Goal: Contribute content: Contribute content

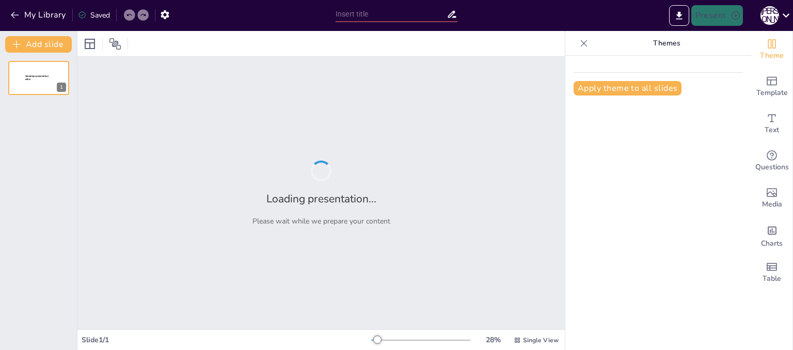
type input "Програмне забезпечення та його різновиди: Основи інженерії ПЗ"
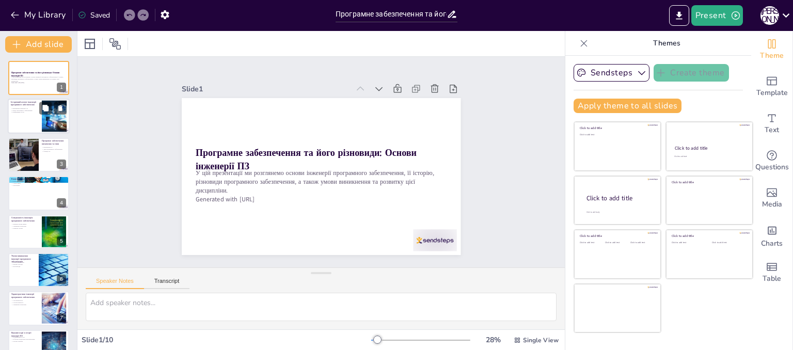
click at [17, 106] on div "Історичний аспект інженерії програмного забезпечення" at bounding box center [25, 104] width 28 height 7
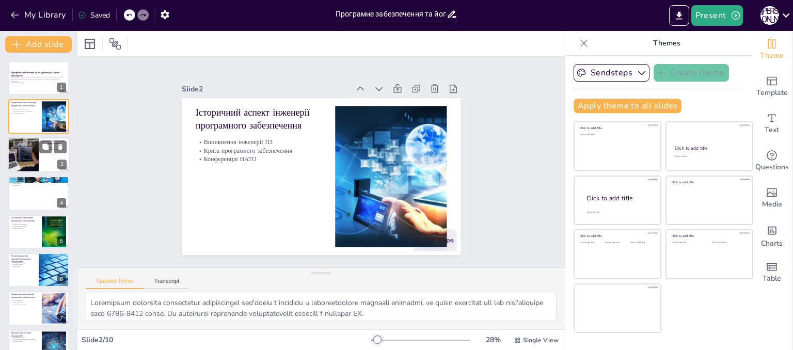
click at [28, 153] on div at bounding box center [23, 154] width 53 height 35
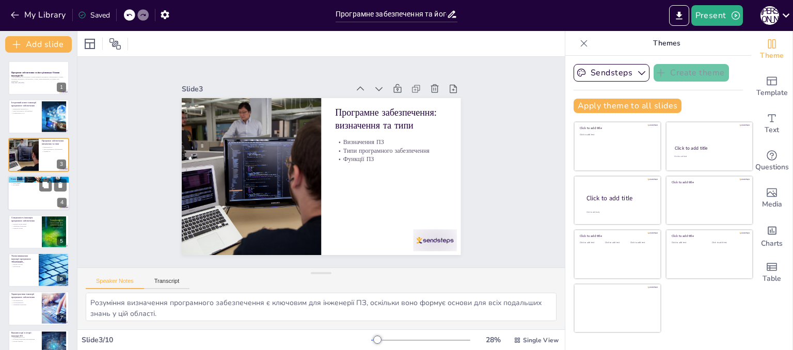
click at [29, 191] on div at bounding box center [39, 193] width 62 height 35
type textarea "Розуміння етапів розробки допомагає студентам усвідомити, як організувати свою …"
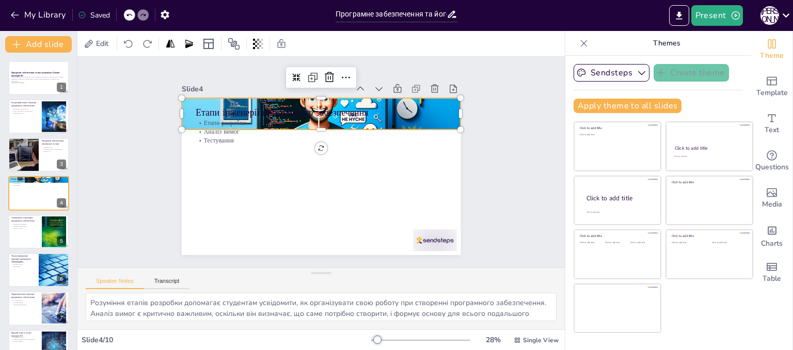
drag, startPoint x: 237, startPoint y: 96, endPoint x: 272, endPoint y: 174, distance: 85.3
click at [272, 174] on div "Етапи інженерії програмного забезпечення Етапи розробки Аналіз вимог Тестування" at bounding box center [353, 106] width 242 height 139
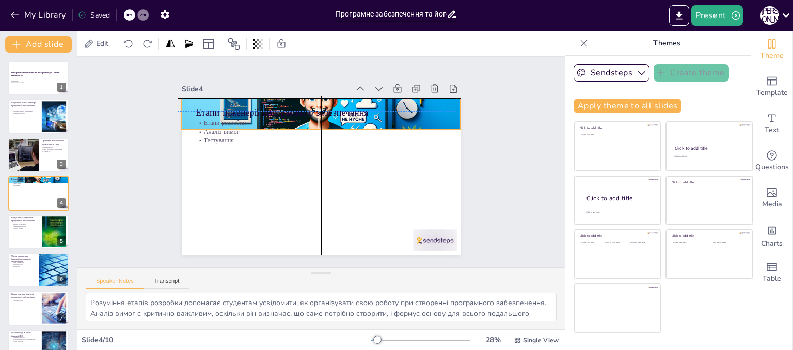
drag, startPoint x: 252, startPoint y: 182, endPoint x: 213, endPoint y: 101, distance: 89.4
click at [213, 101] on div at bounding box center [353, 126] width 314 height 305
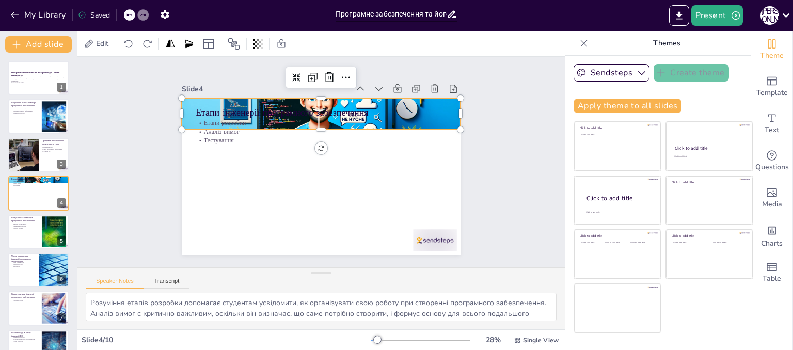
click at [229, 85] on div "Slide 4" at bounding box center [265, 89] width 167 height 10
click at [263, 87] on div "Slide 4" at bounding box center [328, 70] width 131 height 119
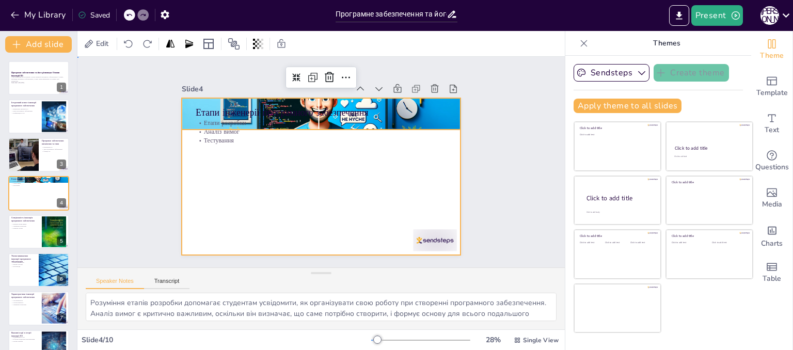
click at [251, 178] on div at bounding box center [317, 148] width 314 height 236
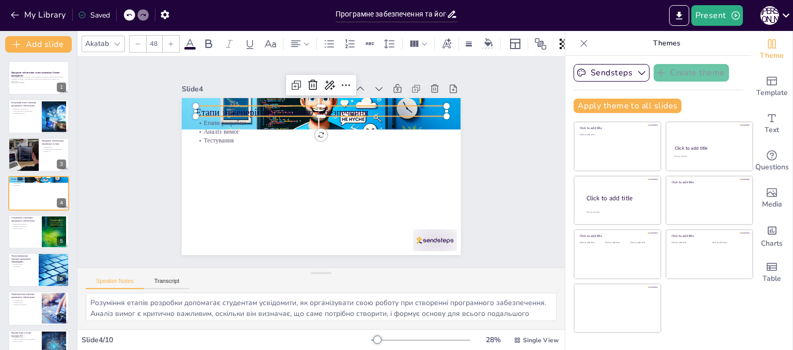
click at [255, 107] on p "Етапи інженерії програмного забезпечення" at bounding box center [326, 112] width 251 height 39
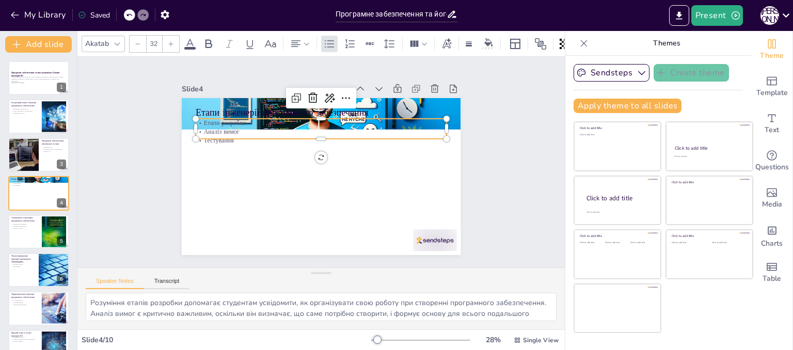
click at [230, 122] on p "Етапи розробки" at bounding box center [341, 128] width 222 height 133
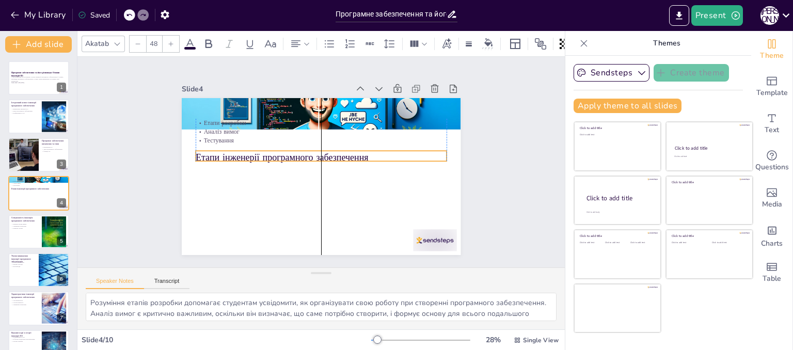
drag, startPoint x: 211, startPoint y: 106, endPoint x: 213, endPoint y: 151, distance: 45.5
click at [213, 151] on p "Етапи інженерії програмного забезпечення" at bounding box center [322, 166] width 248 height 65
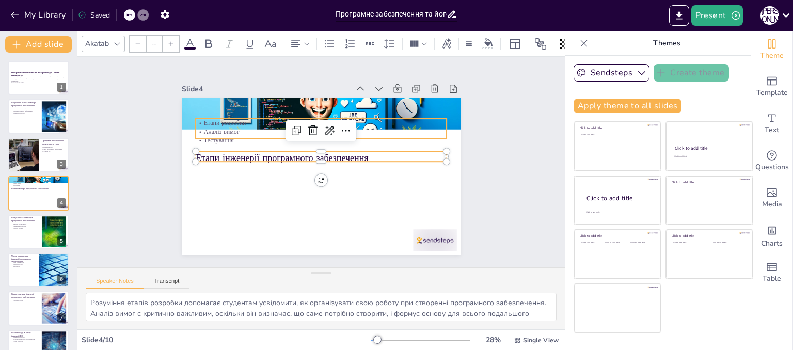
type input "32"
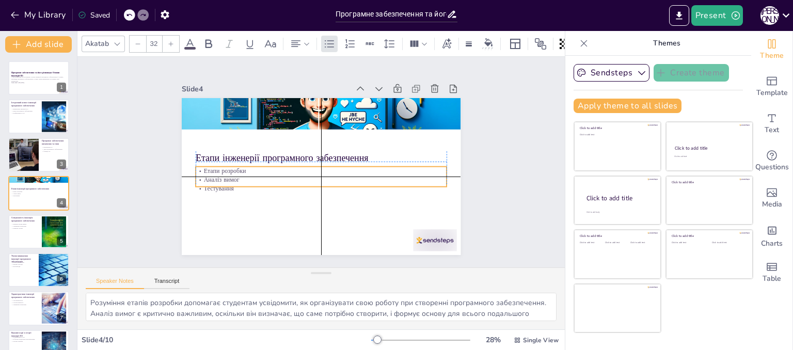
drag, startPoint x: 210, startPoint y: 124, endPoint x: 211, endPoint y: 169, distance: 45.5
click at [222, 169] on div "Етапи розробки Аналіз вимог Тестування" at bounding box center [331, 148] width 219 height 169
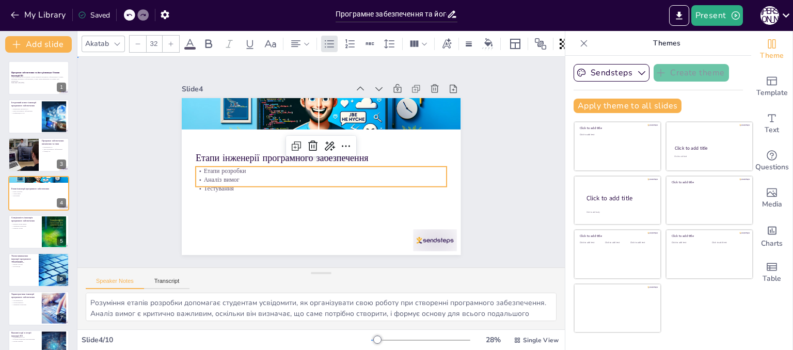
click at [153, 137] on div "Slide 1 Програмне забезпечення та його різновиди: Основи інженерії ПЗ У цій пре…" at bounding box center [321, 162] width 337 height 186
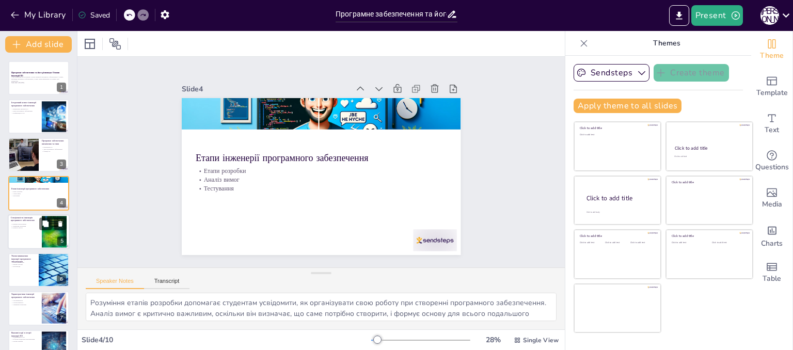
click at [33, 228] on p "Розвиток систем" at bounding box center [25, 228] width 28 height 2
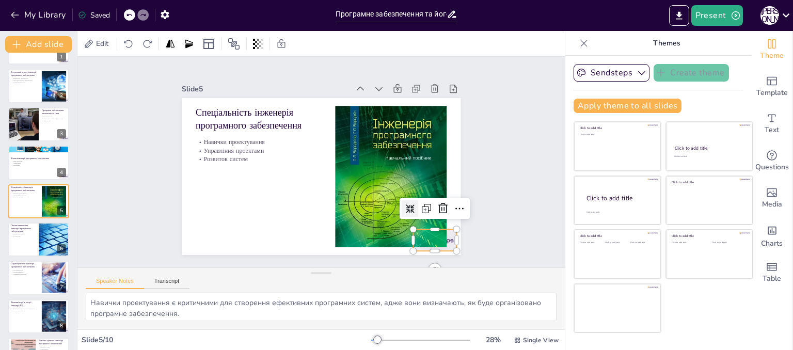
click at [347, 276] on div at bounding box center [324, 300] width 43 height 48
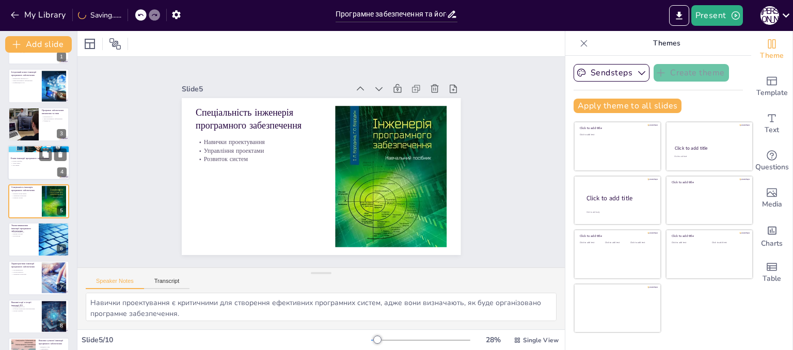
click at [37, 154] on div at bounding box center [39, 162] width 62 height 35
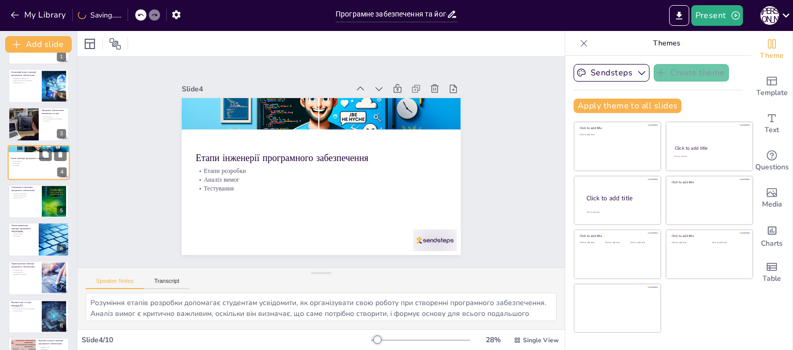
scroll to position [0, 0]
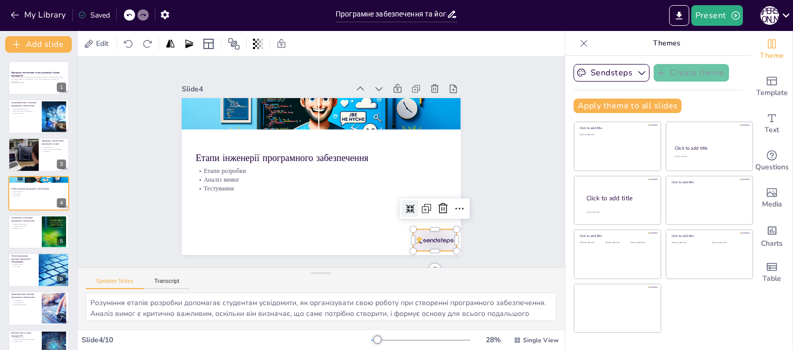
click at [437, 235] on div at bounding box center [434, 240] width 43 height 22
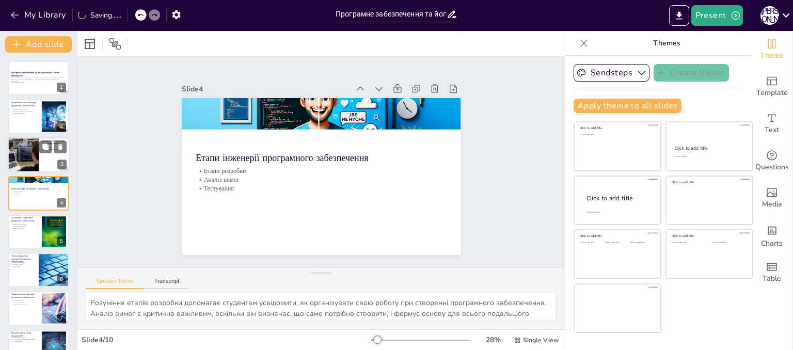
click at [37, 143] on div at bounding box center [23, 154] width 53 height 35
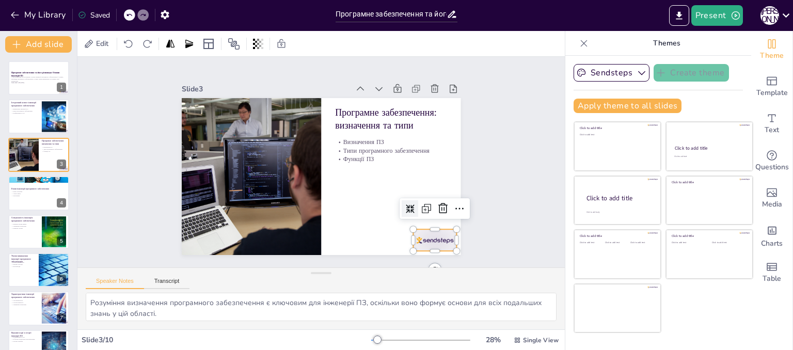
click at [434, 247] on div at bounding box center [416, 262] width 47 height 30
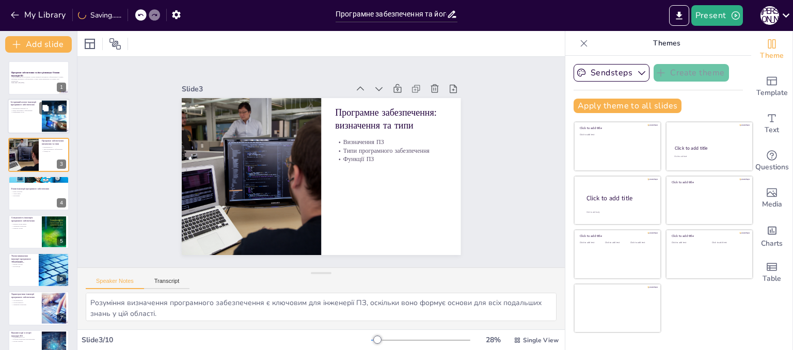
click at [28, 104] on p "Історичний аспект інженерії програмного забезпечення" at bounding box center [25, 104] width 28 height 6
type textarea "Loremipsum dolorsita consectetur adipiscingel sed'doeiu t incididu u laboreetdo…"
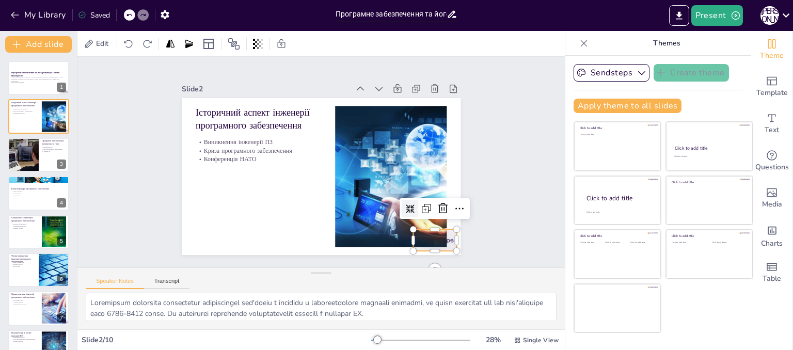
click at [210, 218] on div at bounding box center [186, 194] width 45 height 47
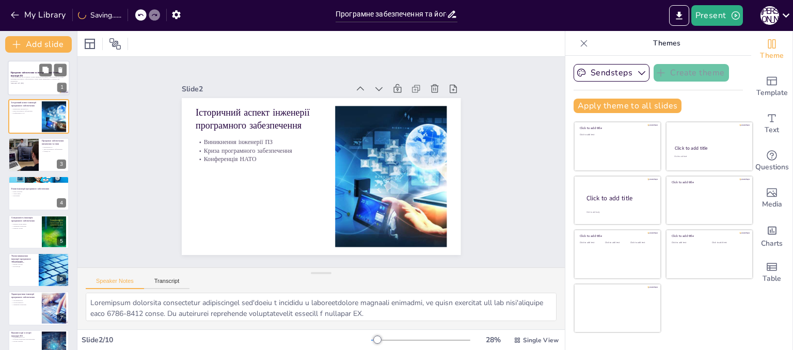
click at [15, 70] on div at bounding box center [39, 77] width 62 height 35
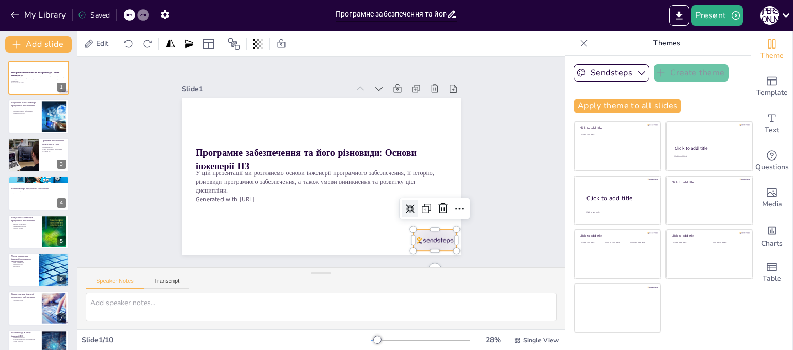
click at [405, 267] on div at bounding box center [380, 287] width 49 height 41
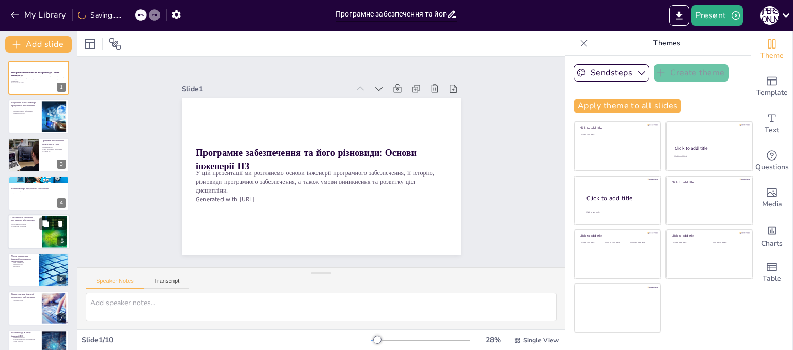
click at [30, 240] on div at bounding box center [39, 231] width 62 height 35
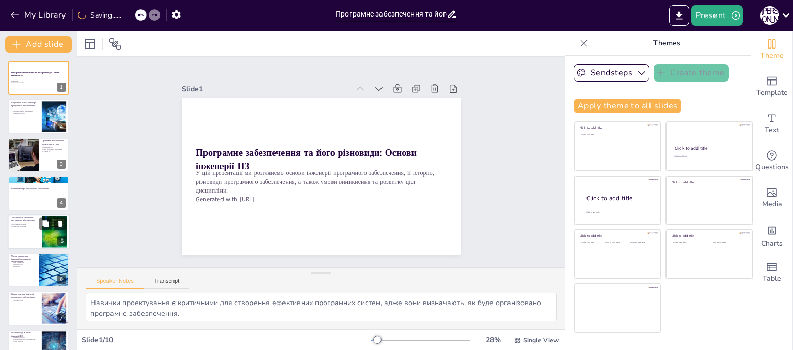
scroll to position [30, 0]
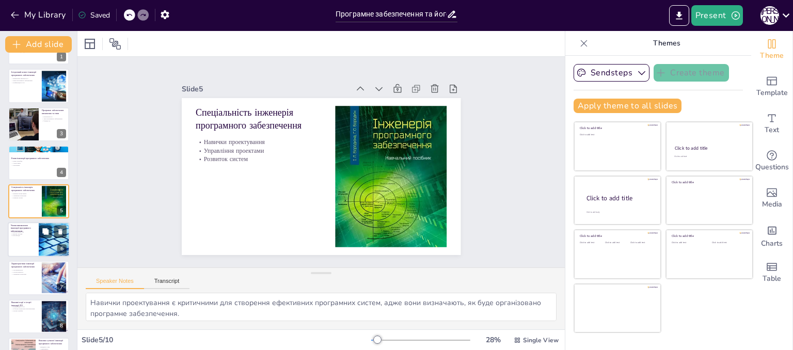
click at [24, 243] on div at bounding box center [39, 239] width 62 height 35
type textarea "Комп'ютерний бум став каталізатором для розвитку інженерії програмного забезпеч…"
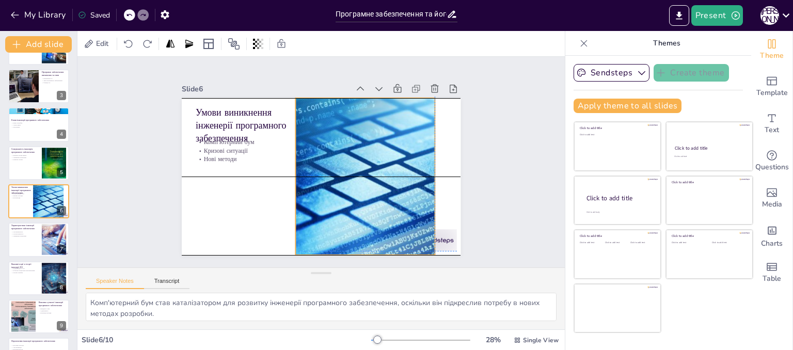
drag, startPoint x: 386, startPoint y: 215, endPoint x: 364, endPoint y: 213, distance: 22.8
click at [364, 213] on div at bounding box center [365, 176] width 239 height 157
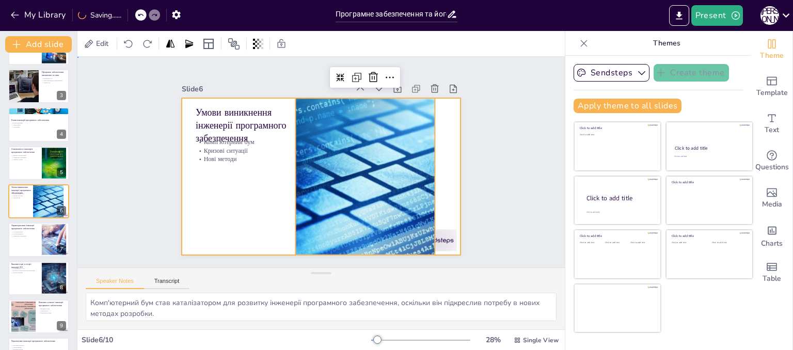
click at [449, 236] on div at bounding box center [315, 149] width 319 height 257
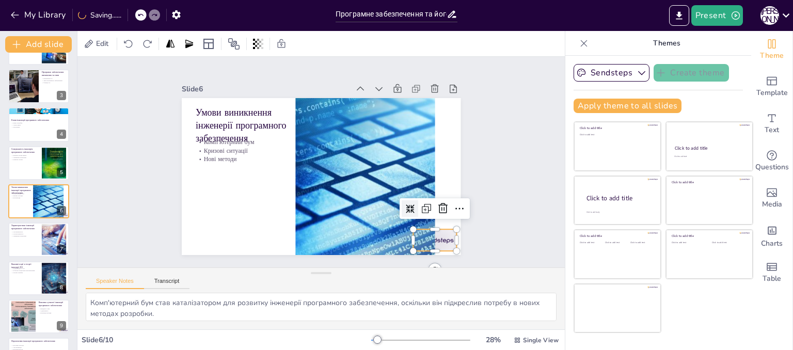
click at [439, 236] on div at bounding box center [434, 240] width 43 height 22
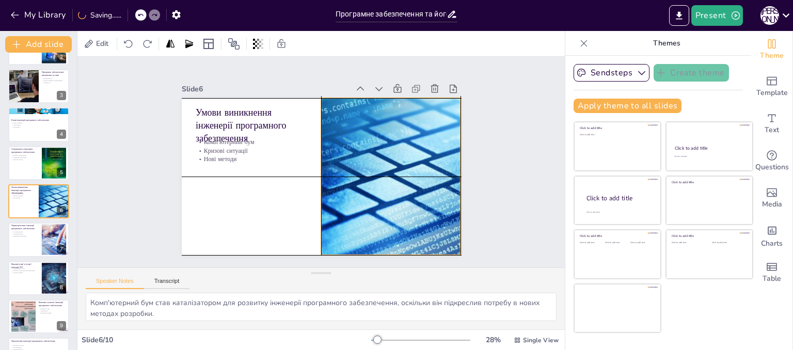
drag, startPoint x: 400, startPoint y: 220, endPoint x: 428, endPoint y: 217, distance: 28.0
click at [423, 217] on div at bounding box center [321, 233] width 203 height 266
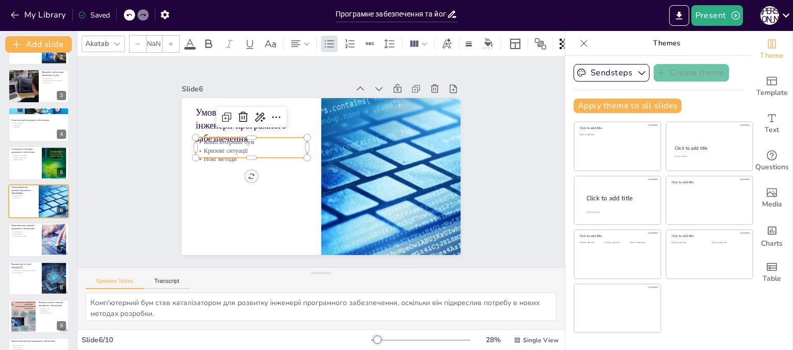
type input "32"
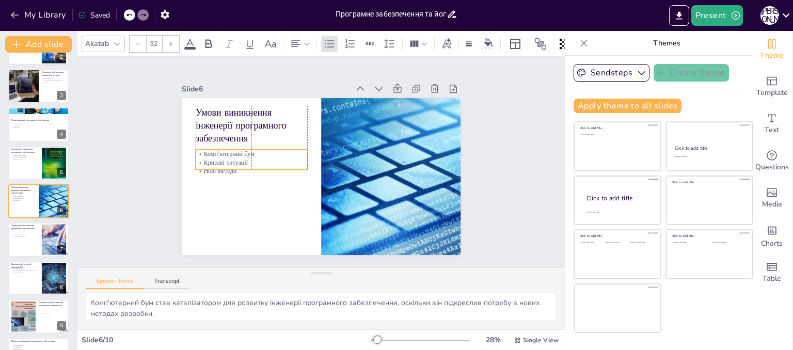
drag, startPoint x: 210, startPoint y: 152, endPoint x: 210, endPoint y: 164, distance: 11.9
click at [210, 167] on p "Нові методи" at bounding box center [252, 171] width 112 height 9
click at [33, 241] on div at bounding box center [39, 240] width 62 height 35
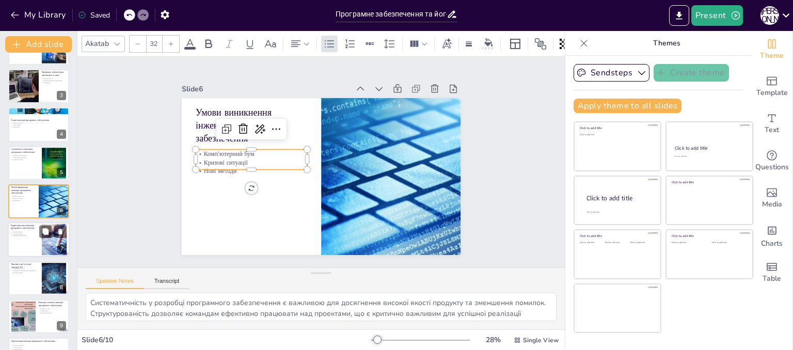
scroll to position [99, 0]
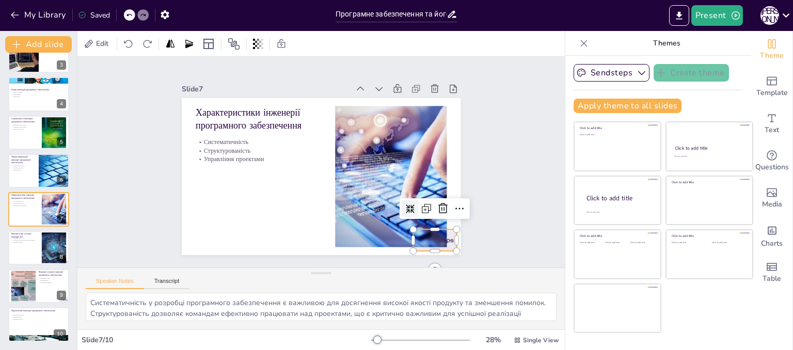
click at [392, 271] on div at bounding box center [368, 292] width 48 height 43
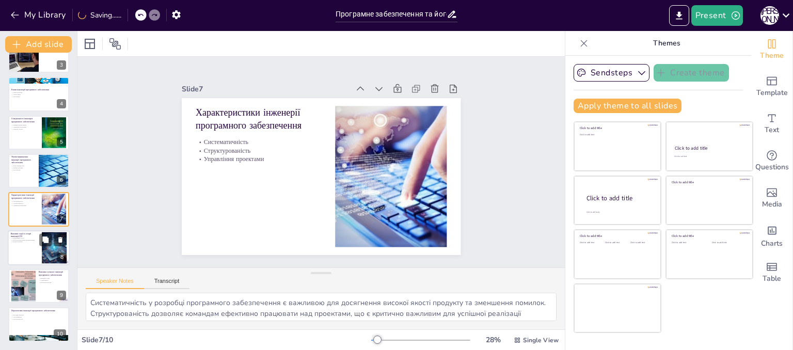
click at [23, 230] on div "Важливі події в історії інженерії [PERSON_NAME] НАТО Об'єктно-орієнтоване прогр…" at bounding box center [39, 247] width 62 height 35
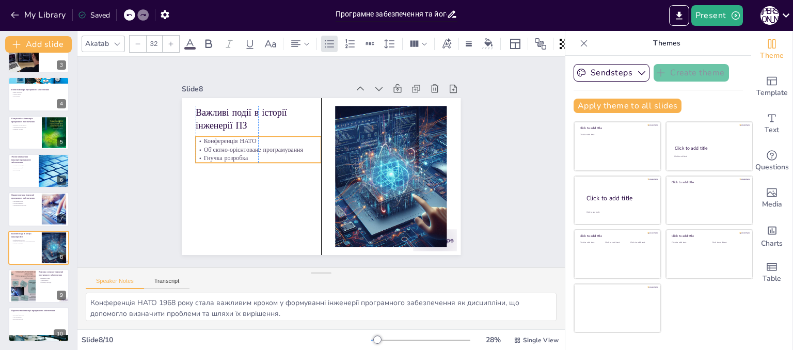
drag, startPoint x: 211, startPoint y: 135, endPoint x: 212, endPoint y: 143, distance: 8.3
click at [212, 145] on p "Об'єктно-орієнтоване програмування" at bounding box center [259, 149] width 126 height 9
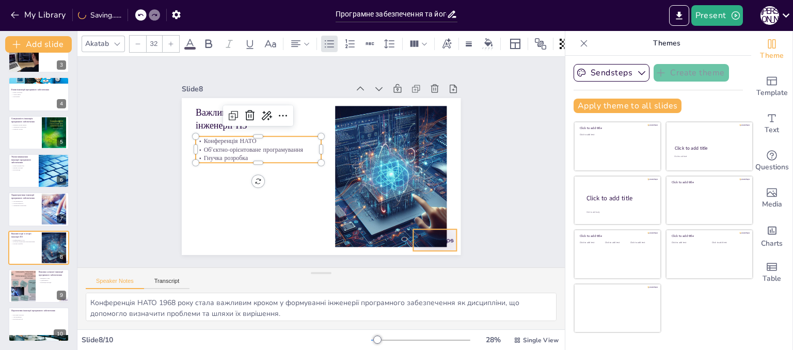
click at [392, 271] on div at bounding box center [368, 292] width 48 height 43
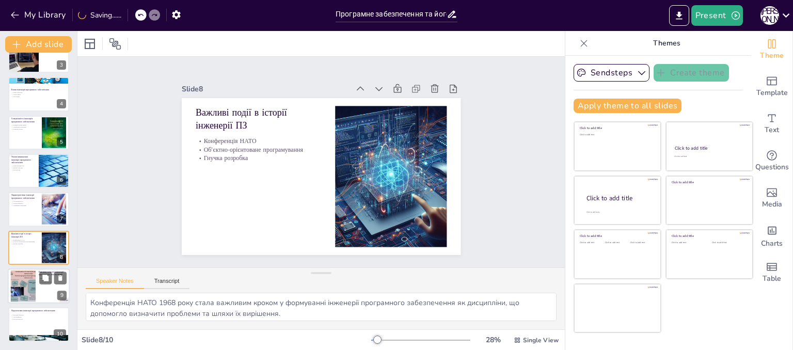
click at [24, 282] on div at bounding box center [23, 287] width 42 height 32
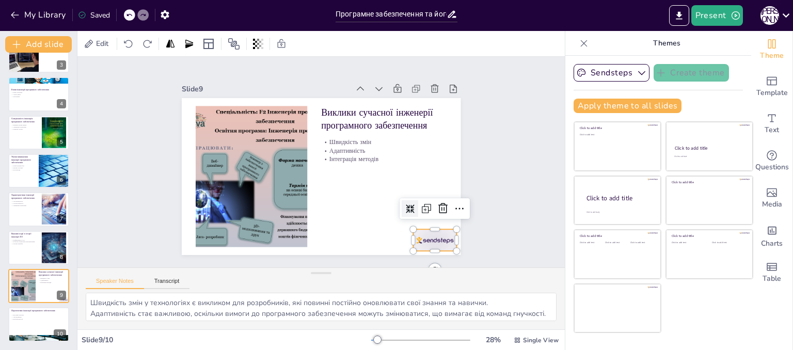
click at [362, 276] on div at bounding box center [339, 299] width 45 height 47
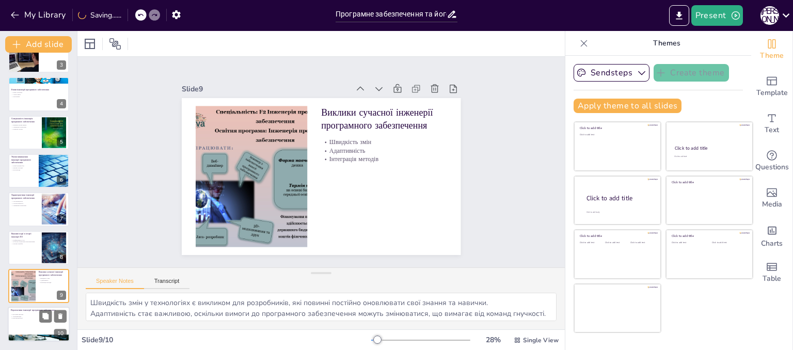
click at [14, 321] on div at bounding box center [39, 324] width 62 height 35
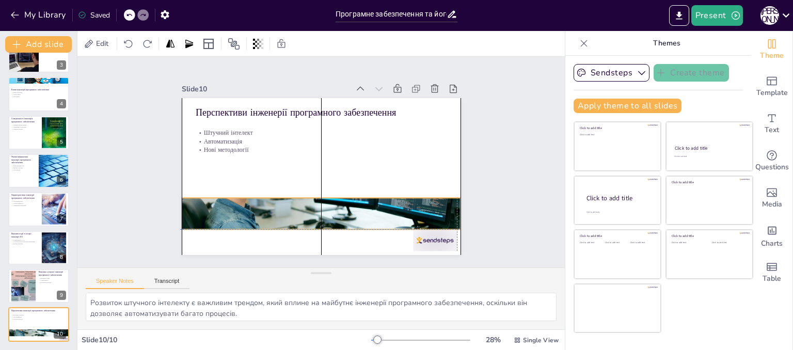
drag, startPoint x: 289, startPoint y: 225, endPoint x: 287, endPoint y: 197, distance: 27.9
click at [287, 197] on div at bounding box center [277, 136] width 266 height 315
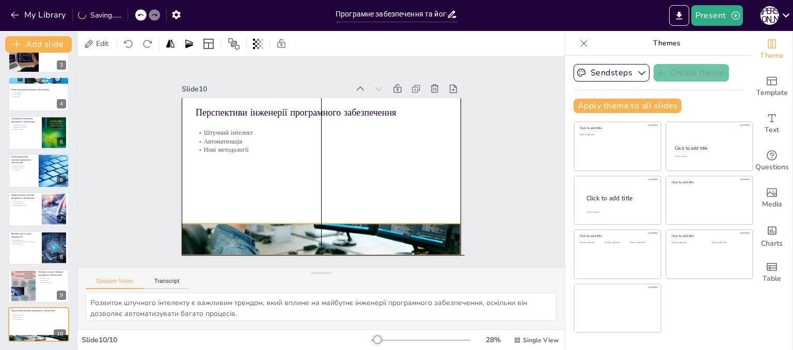
drag, startPoint x: 390, startPoint y: 217, endPoint x: 394, endPoint y: 240, distance: 23.6
click at [317, 240] on div at bounding box center [244, 162] width 146 height 279
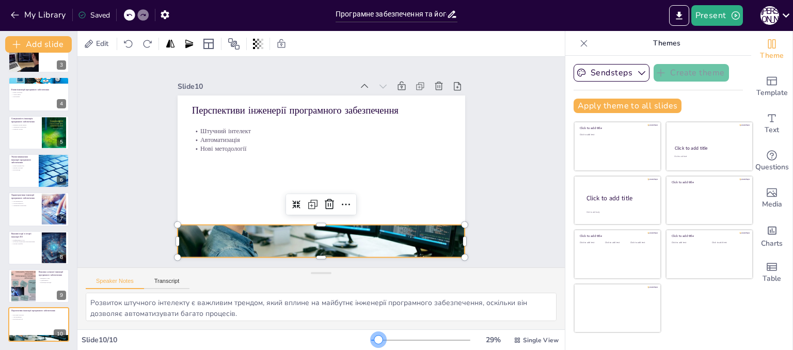
click at [375, 337] on div at bounding box center [379, 340] width 8 height 8
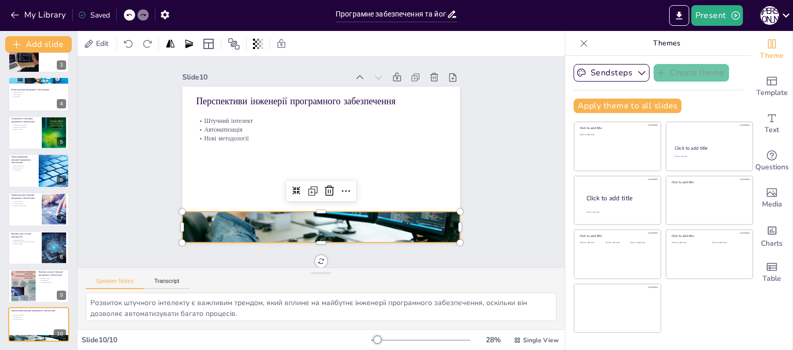
scroll to position [15, 0]
click at [23, 59] on div at bounding box center [23, 55] width 53 height 35
type textarea "Розуміння визначення програмного забезпечення є ключовим для інженерії ПЗ, оскі…"
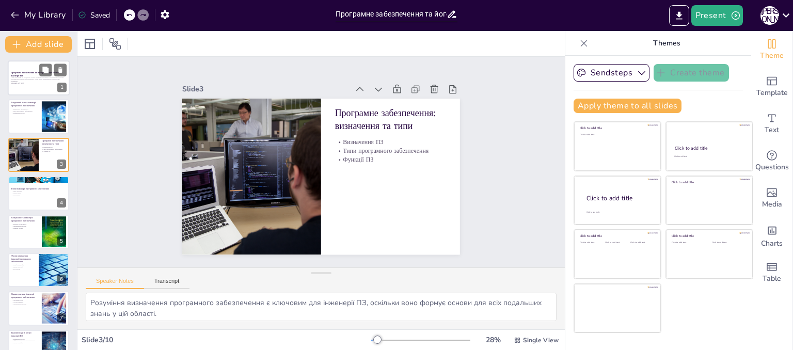
click at [27, 82] on p "Generated with [URL]" at bounding box center [39, 83] width 56 height 2
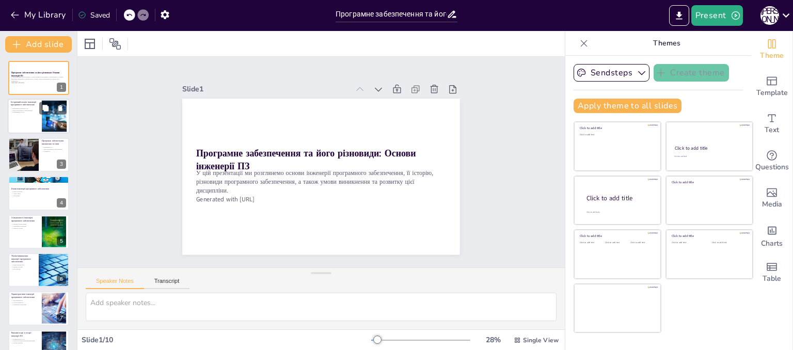
click at [29, 125] on div at bounding box center [39, 116] width 62 height 35
type textarea "Loremipsum dolorsita consectetur adipiscingel sed'doeiu t incididu u laboreetdo…"
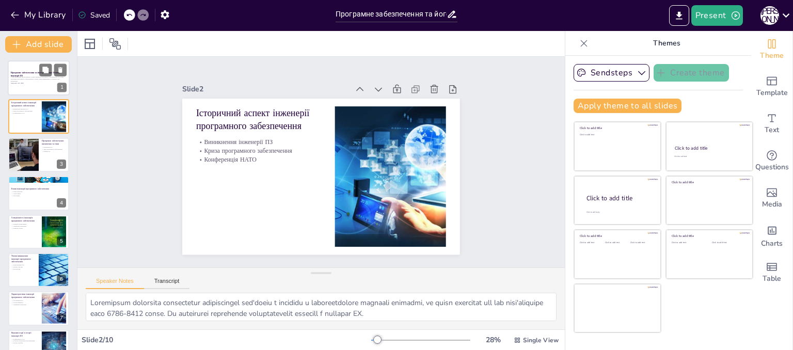
click at [20, 79] on p "У цій презентації ми розглянемо основи інженерії програмного забезпечення, її і…" at bounding box center [39, 79] width 56 height 6
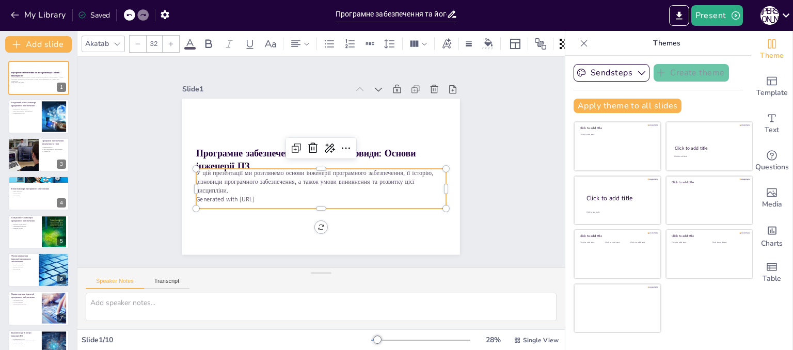
click at [253, 199] on div "У цій презентації ми розглянемо основи інженерії програмного забезпечення, її і…" at bounding box center [321, 189] width 250 height 40
click at [264, 196] on p "Generated with [URL]" at bounding box center [299, 192] width 207 height 154
click at [264, 196] on p "Generated with [URL]" at bounding box center [310, 196] width 240 height 85
click at [264, 196] on p "Generated with [URL]" at bounding box center [310, 197] width 240 height 85
click at [271, 196] on p "Generated with [URL]" at bounding box center [321, 199] width 250 height 9
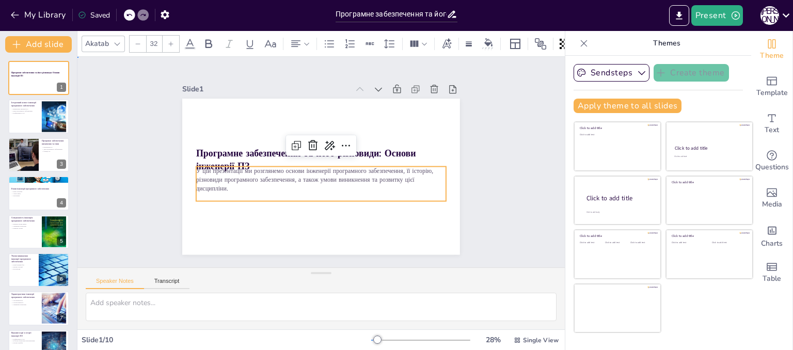
click at [134, 127] on div "Slide 1 Програмне забезпечення та його різновиди: Основи інженерії ПЗ У цій пре…" at bounding box center [322, 162] width 504 height 483
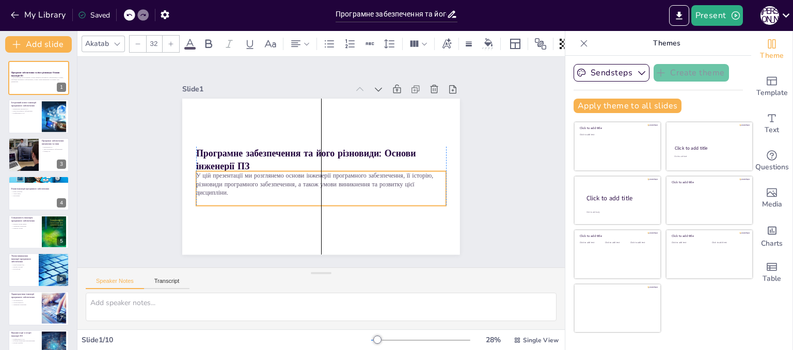
click at [230, 187] on p "У цій презентації ми розглянемо основи інженерії програмного забезпечення, її і…" at bounding box center [321, 184] width 250 height 26
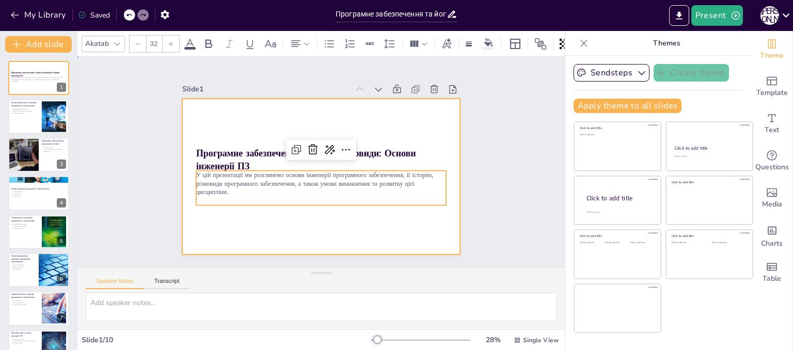
click at [300, 101] on div at bounding box center [315, 176] width 317 height 256
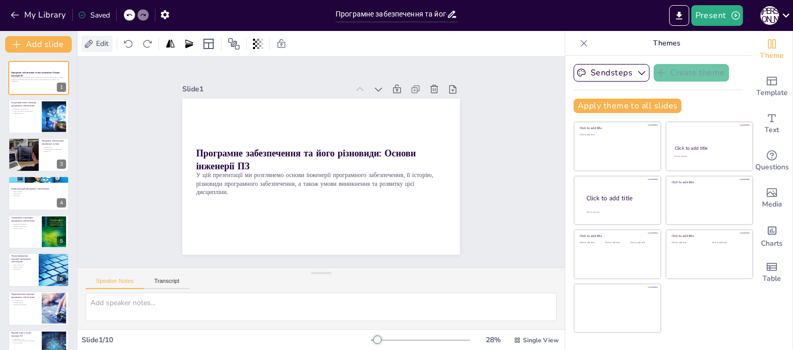
click at [93, 42] on icon at bounding box center [89, 44] width 10 height 10
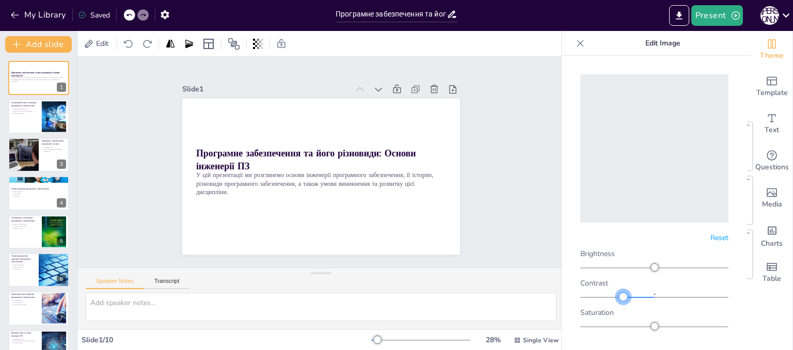
drag, startPoint x: 649, startPoint y: 289, endPoint x: 621, endPoint y: 290, distance: 27.4
click at [621, 293] on div at bounding box center [623, 297] width 8 height 8
drag, startPoint x: 621, startPoint y: 290, endPoint x: 651, endPoint y: 288, distance: 29.5
click at [651, 293] on div at bounding box center [655, 297] width 8 height 8
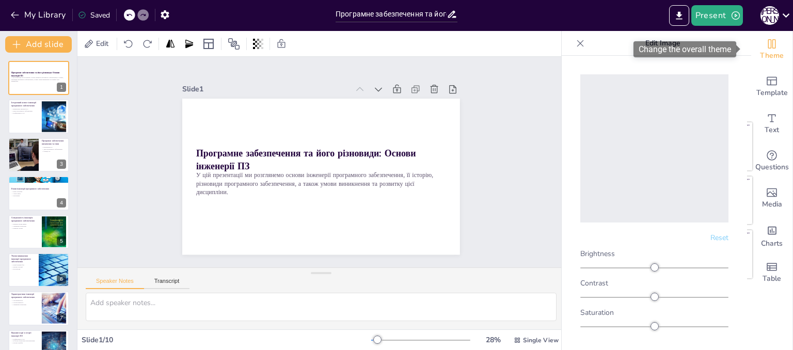
click at [760, 51] on span "Theme" at bounding box center [772, 55] width 24 height 11
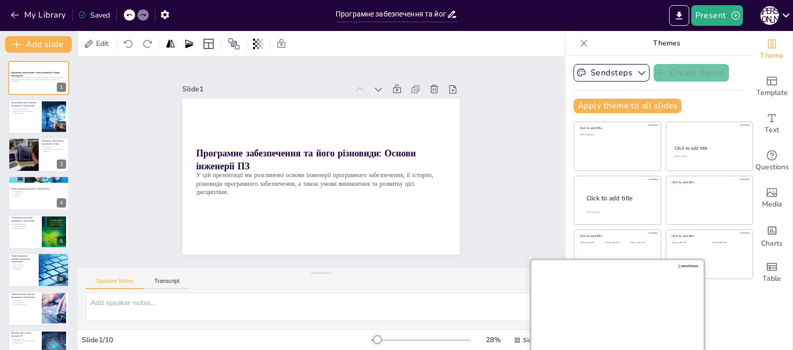
click at [628, 306] on div at bounding box center [618, 308] width 174 height 98
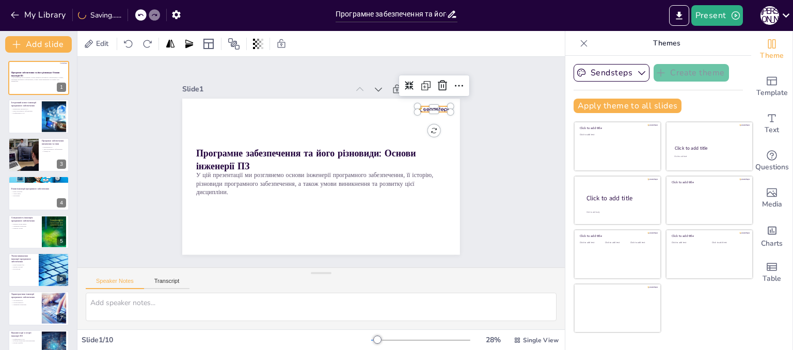
click at [428, 107] on div "Програмне забезпечення та його різновиди: Основи інженерії ПЗ У цій презентації…" at bounding box center [318, 176] width 304 height 211
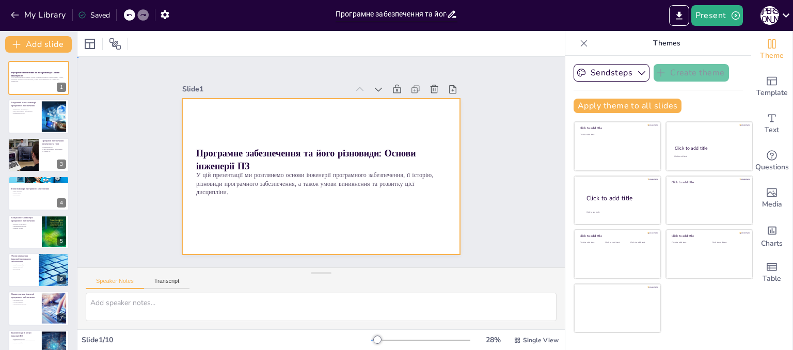
click at [254, 116] on div at bounding box center [320, 176] width 292 height 184
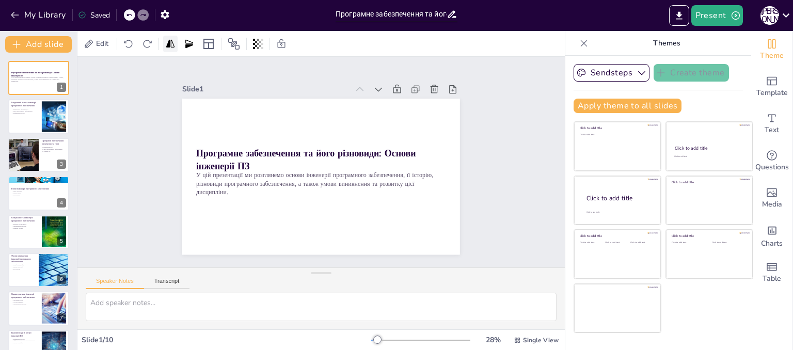
click at [174, 46] on icon at bounding box center [170, 44] width 10 height 10
click at [184, 41] on div at bounding box center [189, 44] width 14 height 17
click at [209, 44] on icon at bounding box center [209, 44] width 12 height 12
click at [238, 45] on icon at bounding box center [234, 44] width 12 height 12
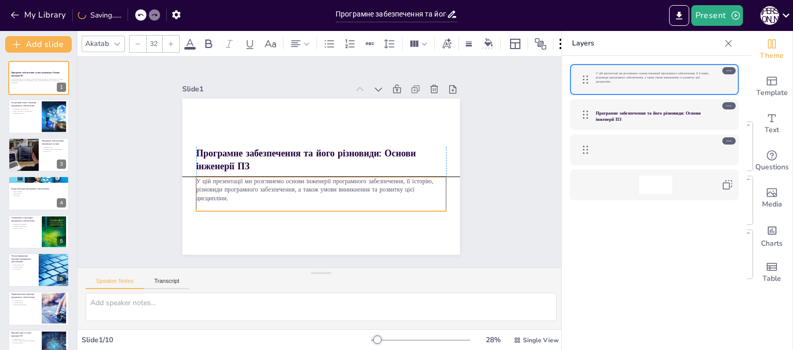
click at [223, 182] on p "У цій презентації ми розглянемо основи інженерії програмного забезпечення, її і…" at bounding box center [316, 188] width 250 height 77
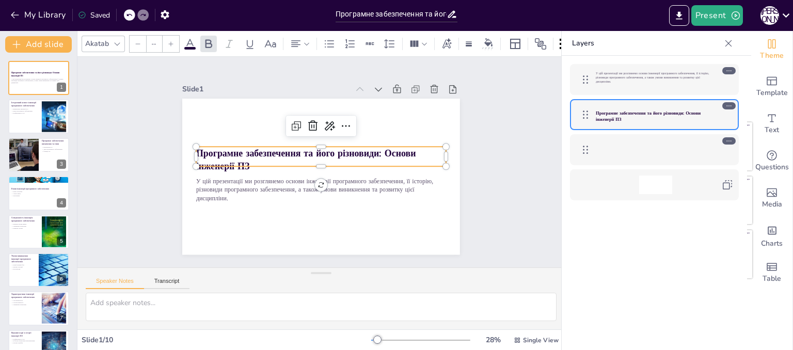
type input "48"
click at [246, 148] on strong "Програмне забезпечення та його різновиди: Основи інженерії ПЗ" at bounding box center [338, 156] width 185 height 150
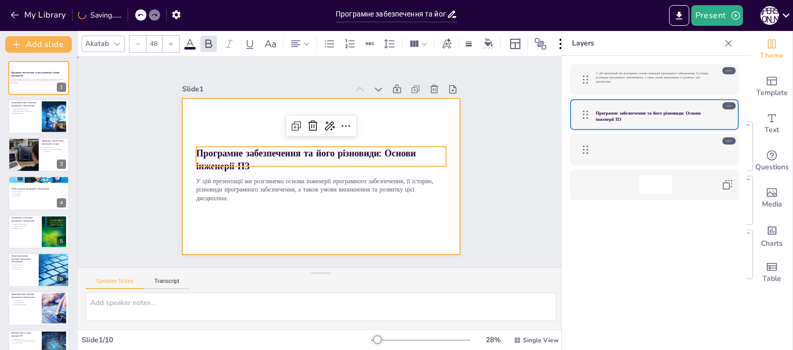
click at [213, 123] on div at bounding box center [315, 176] width 317 height 256
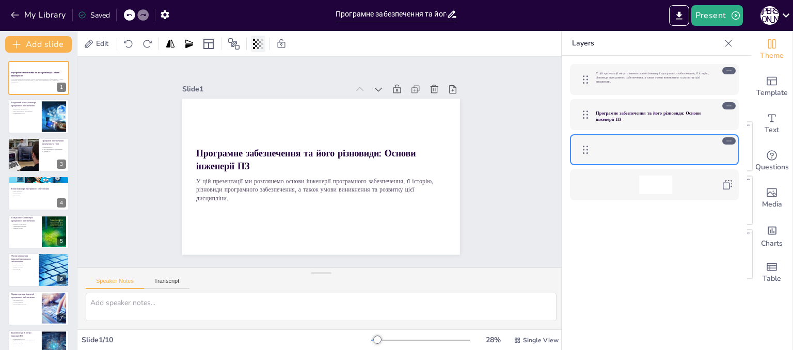
click at [259, 44] on icon at bounding box center [258, 44] width 2 height 10
type input "100"
drag, startPoint x: 258, startPoint y: 85, endPoint x: 273, endPoint y: 83, distance: 14.6
click at [273, 83] on body "My Library Saved Програмне забезпечення та його різновиди: Основи інженерії ПЗ …" at bounding box center [396, 175] width 793 height 350
click at [298, 67] on div "Slide 1 Програмне забезпечення та його різновиди: Основи інженерії ПЗ У цій пре…" at bounding box center [321, 162] width 310 height 239
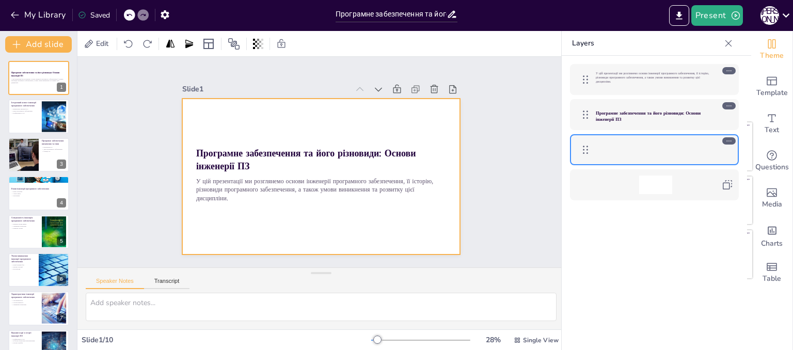
click at [288, 107] on div at bounding box center [321, 177] width 278 height 156
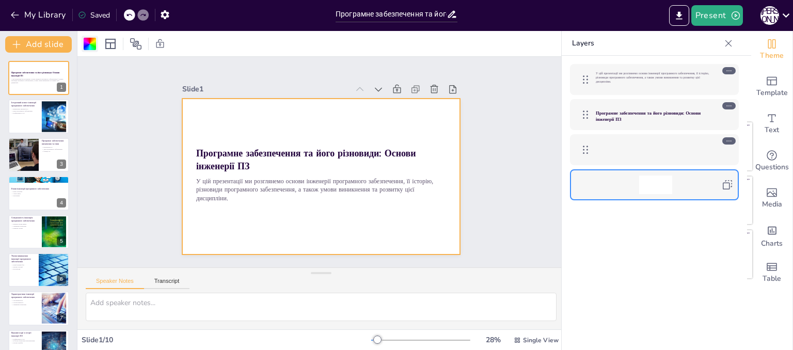
click at [90, 42] on div at bounding box center [90, 44] width 12 height 12
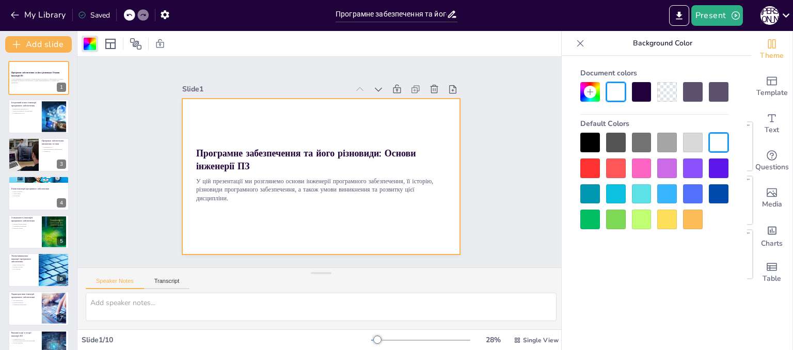
click at [615, 142] on div at bounding box center [616, 143] width 20 height 20
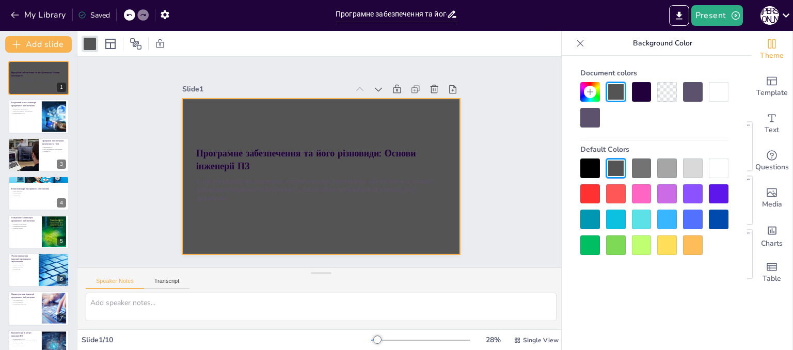
click at [585, 166] on div at bounding box center [591, 169] width 20 height 20
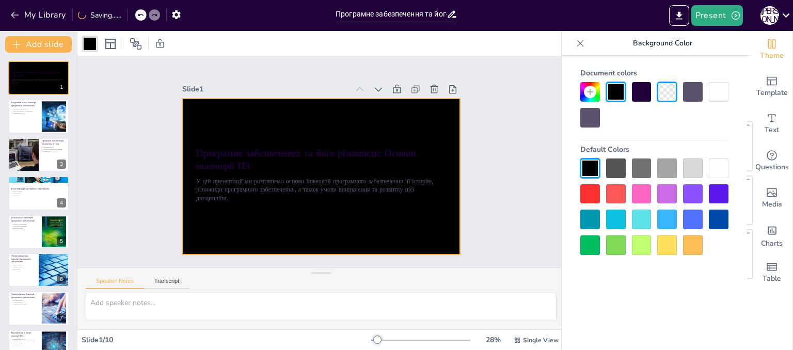
click at [720, 89] on div at bounding box center [719, 92] width 20 height 20
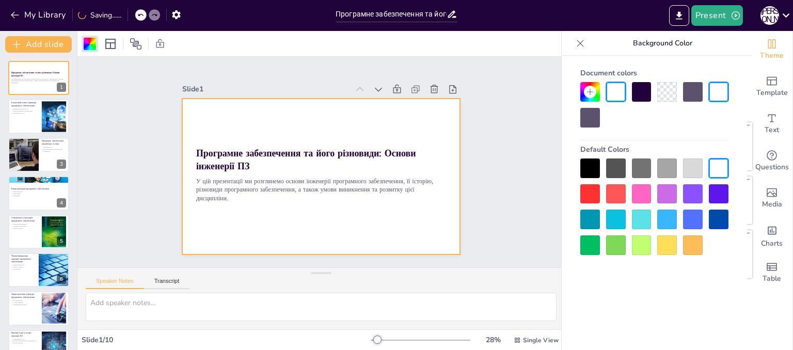
click at [694, 190] on div at bounding box center [693, 194] width 20 height 20
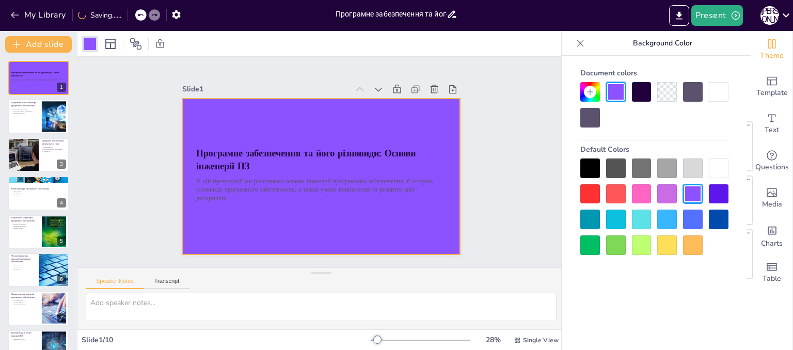
click at [667, 164] on div at bounding box center [668, 169] width 20 height 20
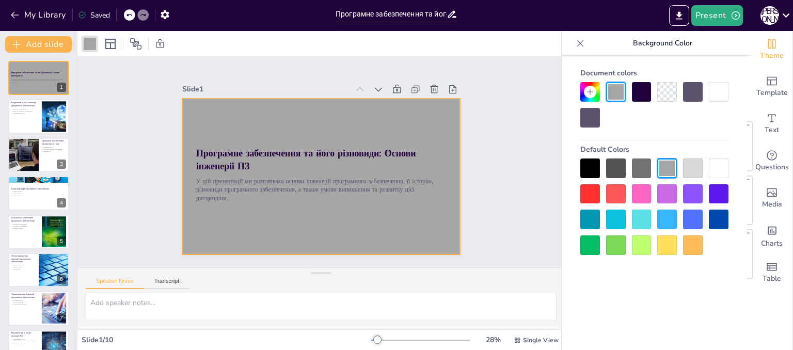
click at [610, 164] on div at bounding box center [616, 169] width 20 height 20
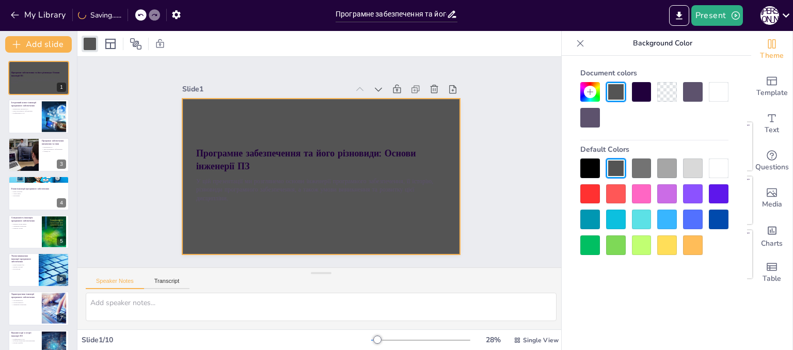
click at [593, 164] on div at bounding box center [591, 169] width 20 height 20
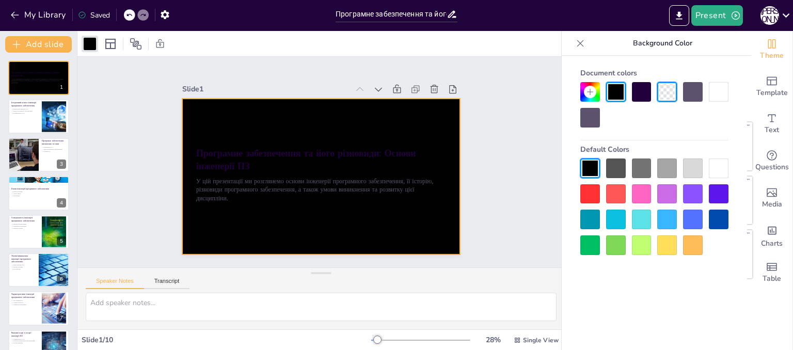
click at [615, 242] on div at bounding box center [616, 246] width 20 height 20
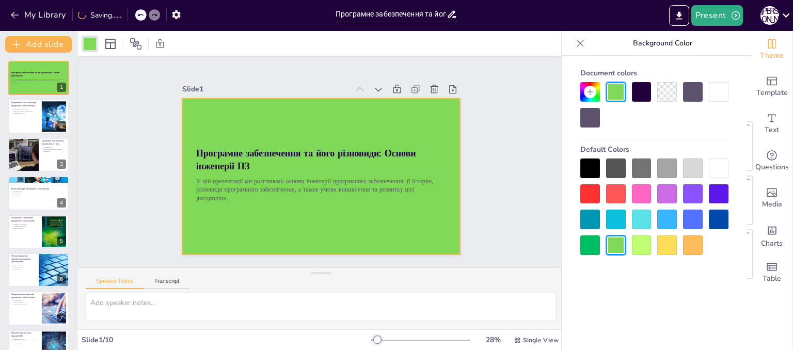
click at [714, 166] on div at bounding box center [719, 169] width 20 height 20
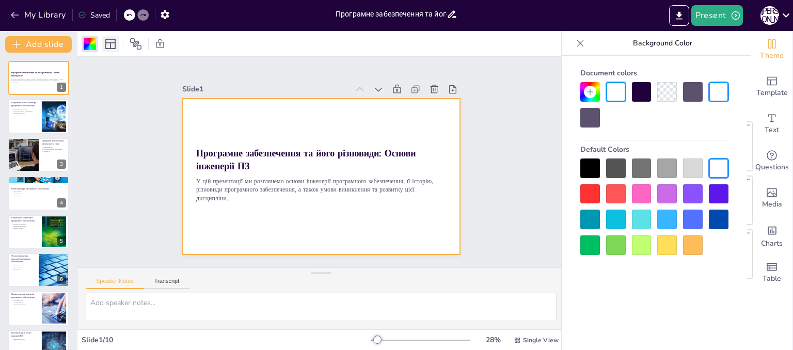
click at [111, 45] on icon at bounding box center [110, 44] width 12 height 12
click at [332, 74] on div "Slide 1 Програмне забезпечення та його різновиди: Основи інженерії ПЗ У цій пре…" at bounding box center [322, 162] width 262 height 321
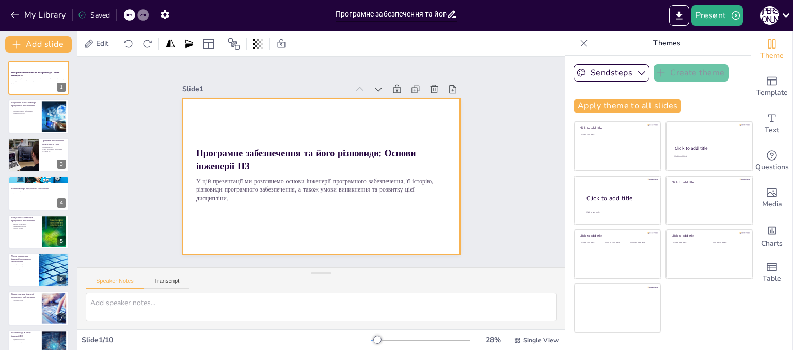
click at [312, 113] on div at bounding box center [321, 177] width 278 height 156
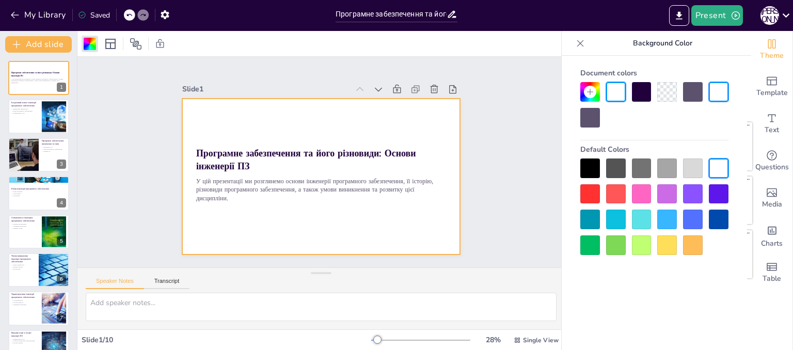
click at [641, 95] on div at bounding box center [642, 92] width 20 height 20
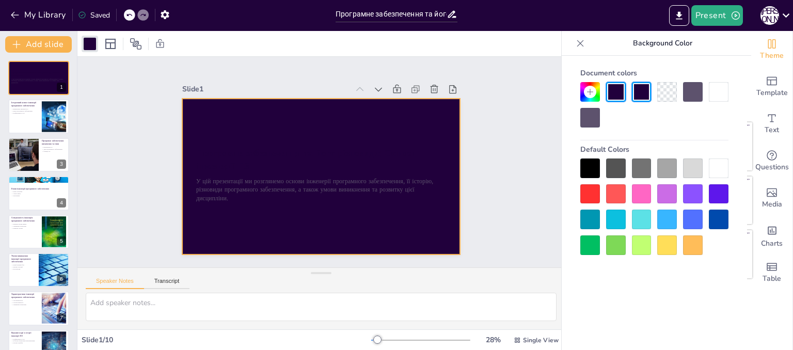
click at [589, 168] on div at bounding box center [591, 169] width 20 height 20
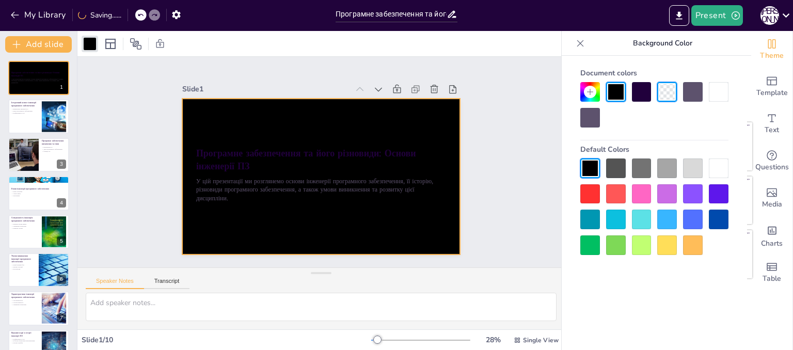
click at [714, 167] on div at bounding box center [719, 169] width 20 height 20
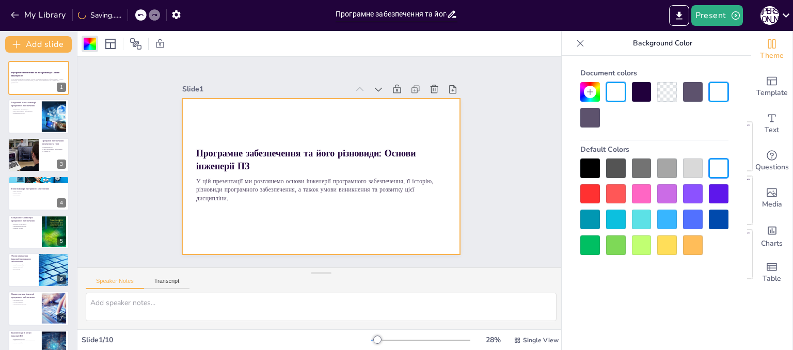
click at [640, 244] on div at bounding box center [642, 246] width 20 height 20
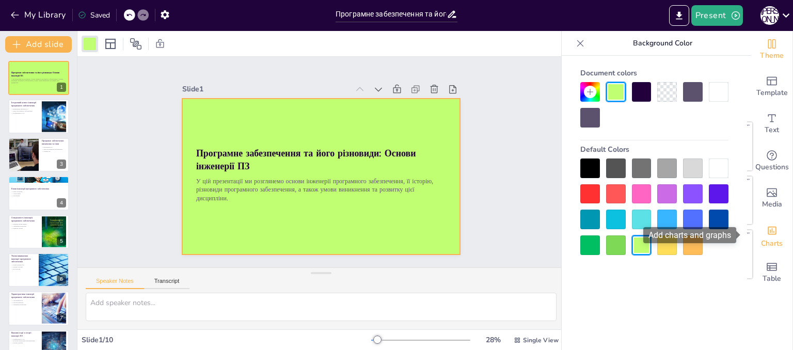
click at [767, 237] on div "Add charts and graphs" at bounding box center [772, 230] width 11 height 17
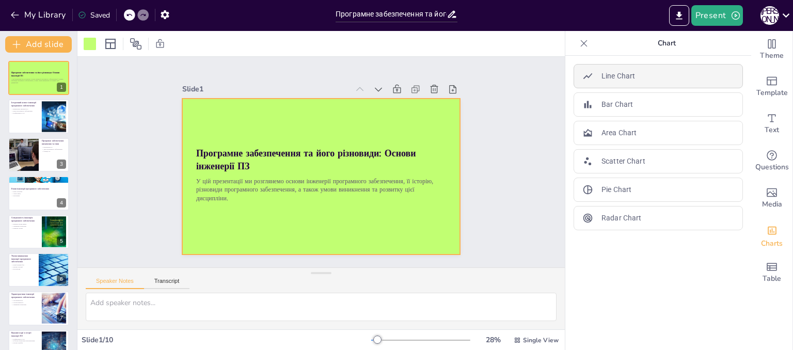
click at [602, 80] on p "Line Chart" at bounding box center [619, 76] width 34 height 11
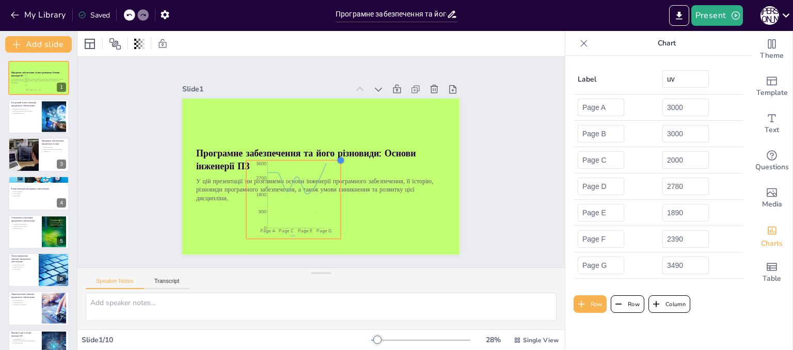
drag, startPoint x: 387, startPoint y: 109, endPoint x: 321, endPoint y: 220, distance: 129.3
click at [321, 220] on div "Програмне забезпечення та його різновиди: Основи інженерії ПЗ У цій презентації…" at bounding box center [320, 176] width 292 height 184
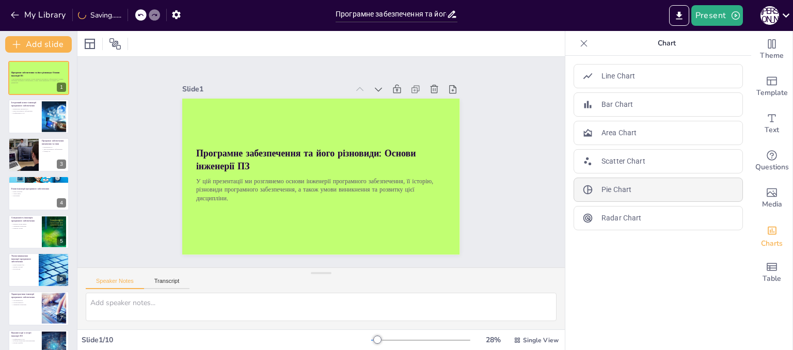
click at [602, 190] on p "Pie Chart" at bounding box center [617, 189] width 30 height 11
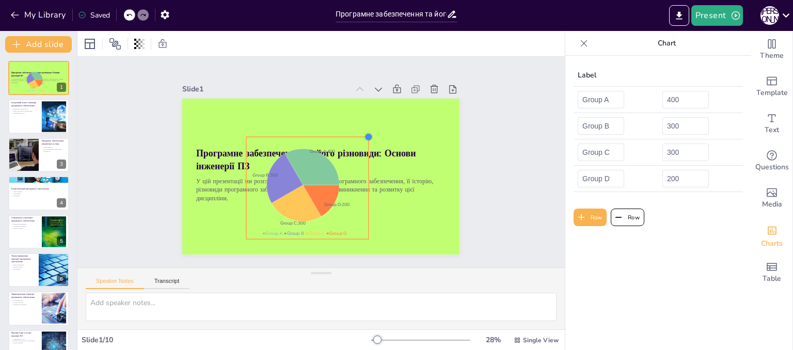
drag, startPoint x: 389, startPoint y: 109, endPoint x: 344, endPoint y: 144, distance: 57.5
click at [365, 141] on div at bounding box center [369, 137] width 8 height 8
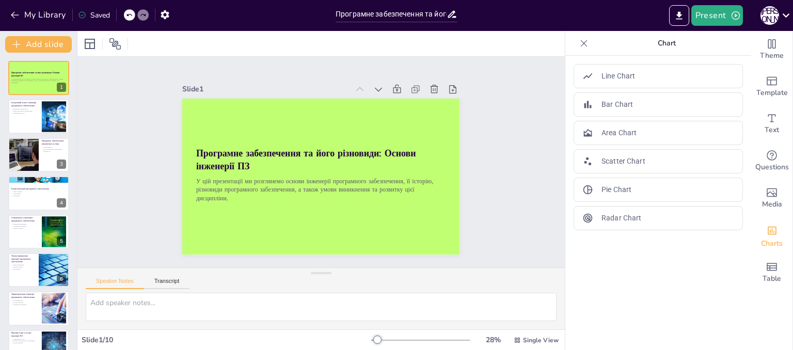
click at [579, 45] on icon at bounding box center [584, 43] width 10 height 10
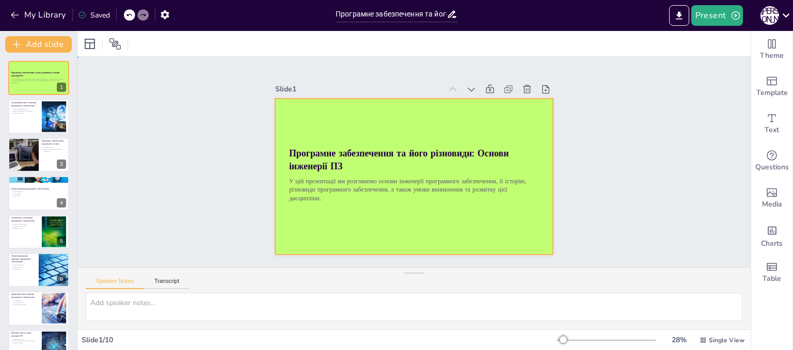
click at [360, 114] on div at bounding box center [414, 177] width 278 height 156
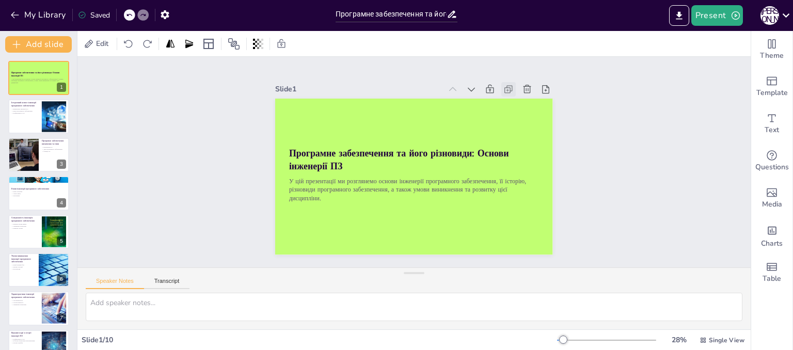
click at [528, 130] on icon at bounding box center [531, 133] width 7 height 7
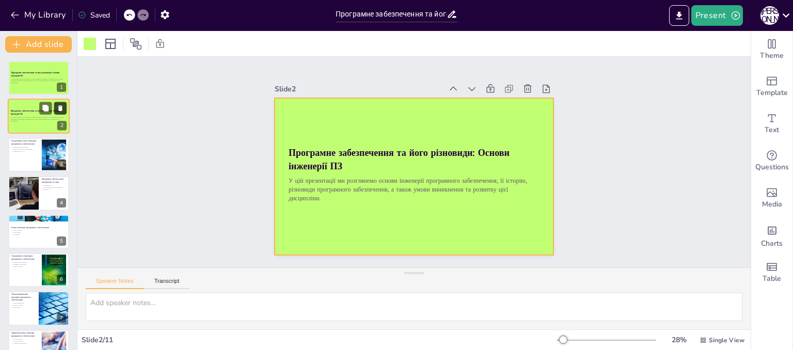
click at [58, 110] on icon at bounding box center [60, 108] width 7 height 7
type textarea "Loremipsum dolorsita consectetur adipiscingel sed'doeiu t incididu u laboreetdo…"
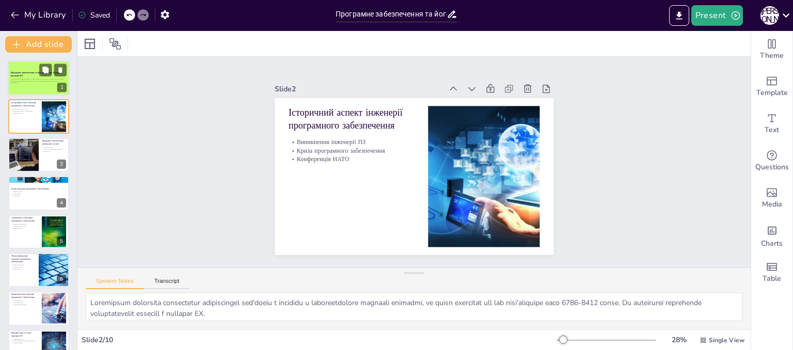
click at [19, 71] on strong "Програмне забезпечення та його різновиди: Основи інженерії ПЗ" at bounding box center [35, 74] width 49 height 6
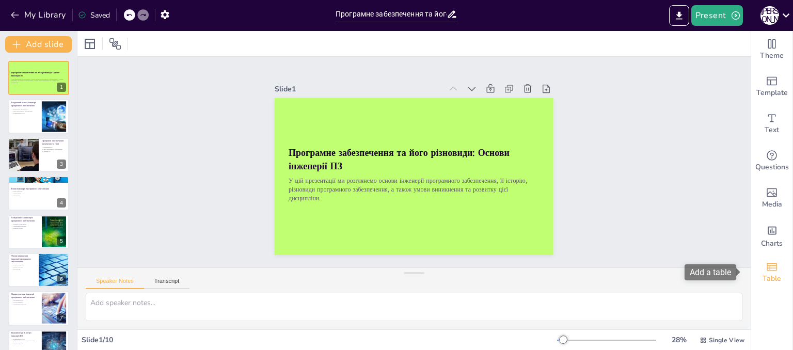
click at [766, 267] on icon "Add a table" at bounding box center [772, 267] width 12 height 12
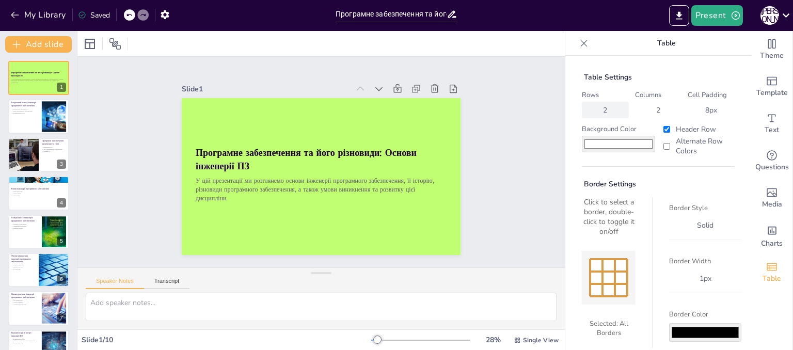
click at [608, 112] on div "2" at bounding box center [605, 110] width 47 height 17
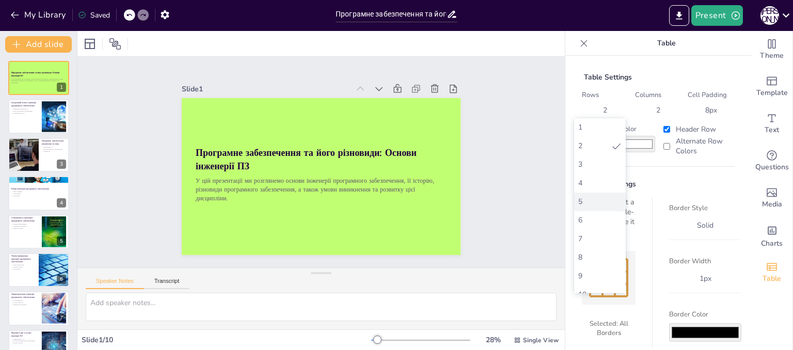
click at [595, 204] on div "5" at bounding box center [600, 202] width 43 height 10
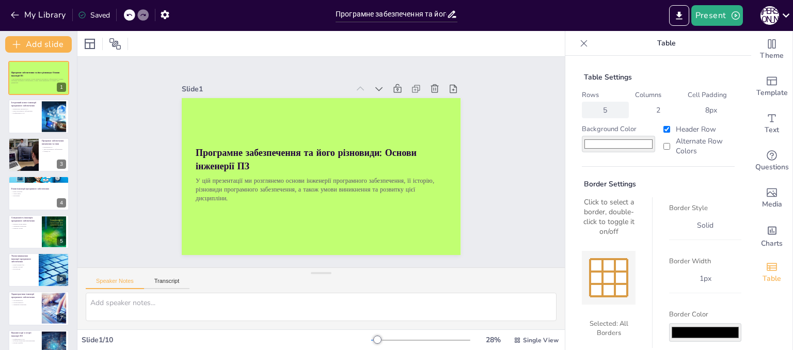
click at [601, 110] on div "5" at bounding box center [605, 110] width 12 height 10
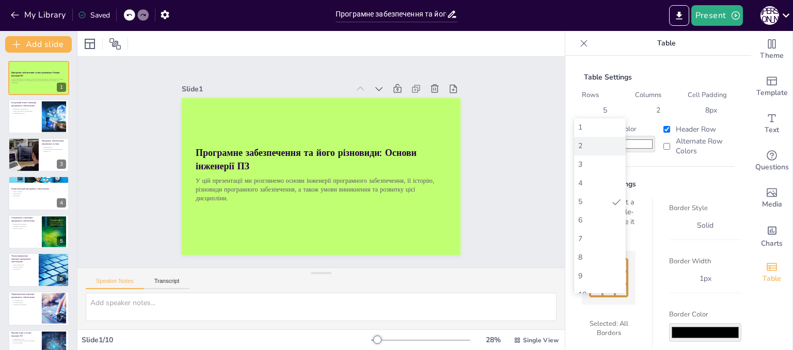
click at [590, 145] on div "2" at bounding box center [600, 146] width 43 height 10
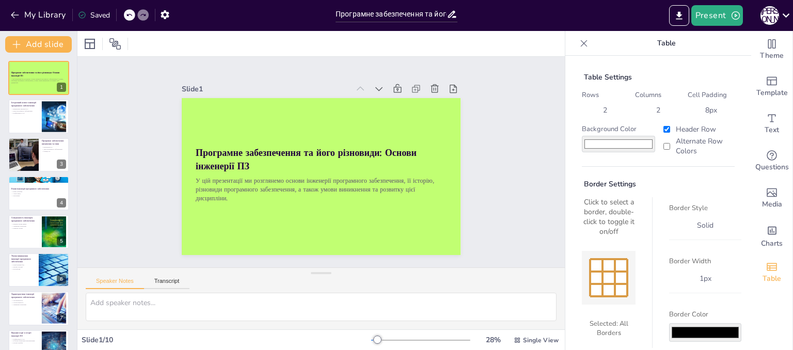
click at [605, 147] on input "#ffffff" at bounding box center [618, 144] width 73 height 17
type input "#945757"
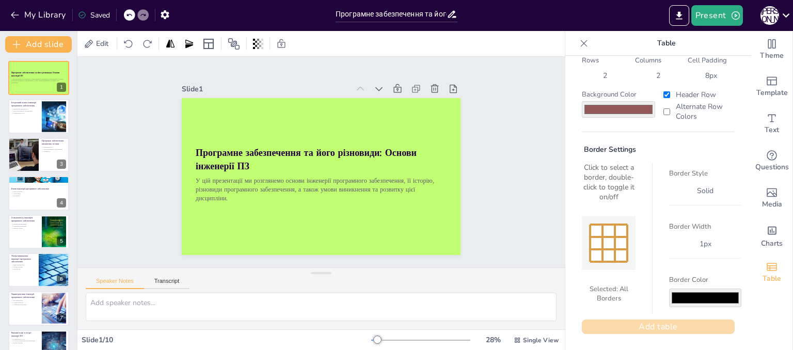
click at [663, 325] on button "Add table" at bounding box center [658, 327] width 153 height 14
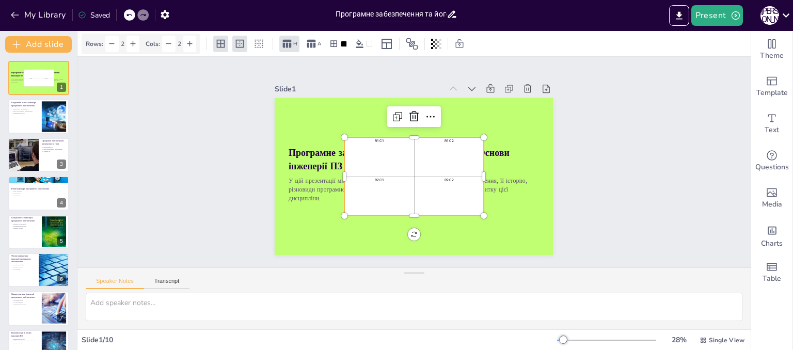
click at [403, 157] on div "R1 C1" at bounding box center [379, 157] width 67 height 37
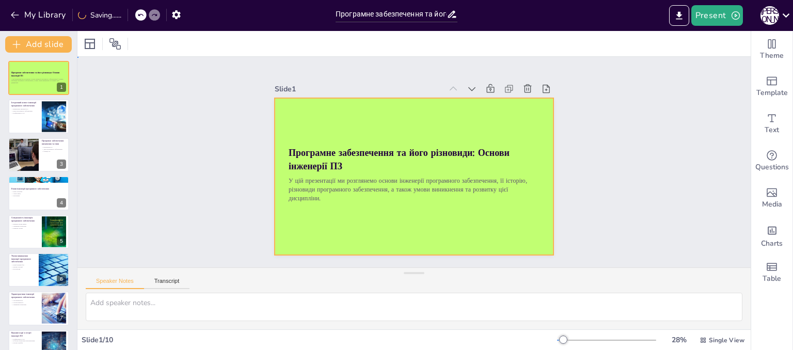
click at [456, 114] on div at bounding box center [411, 177] width 306 height 212
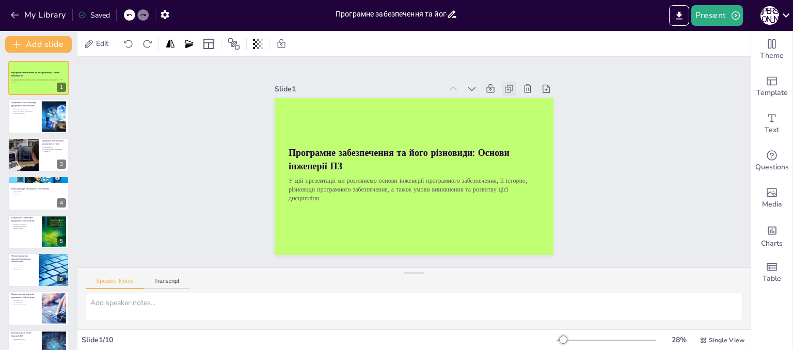
click at [517, 104] on icon at bounding box center [523, 110] width 12 height 12
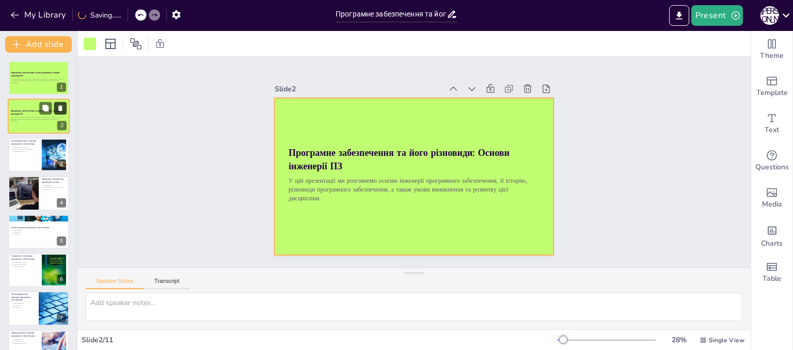
click at [62, 108] on icon at bounding box center [60, 108] width 7 height 7
type textarea "Loremipsum dolorsita consectetur adipiscingel sed'doeiu t incididu u laboreetdo…"
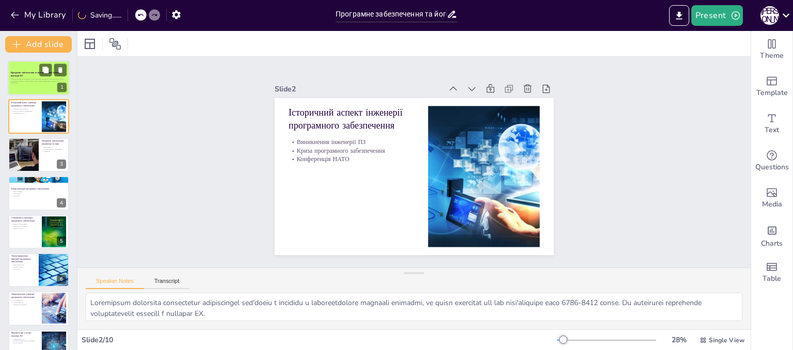
click at [18, 79] on p "У цій презентації ми розглянемо основи інженерії програмного забезпечення, її і…" at bounding box center [39, 81] width 56 height 6
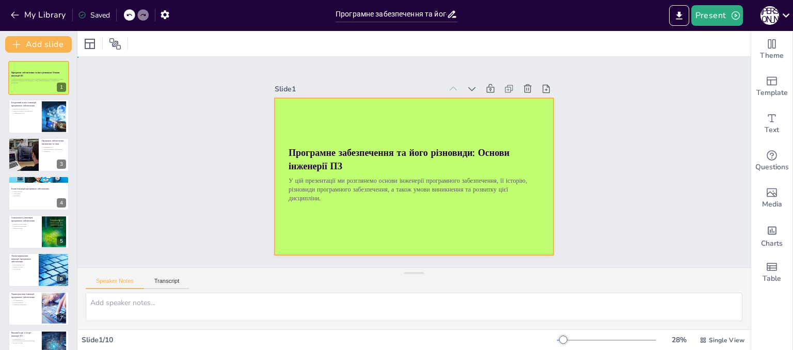
click at [384, 125] on div at bounding box center [414, 176] width 279 height 157
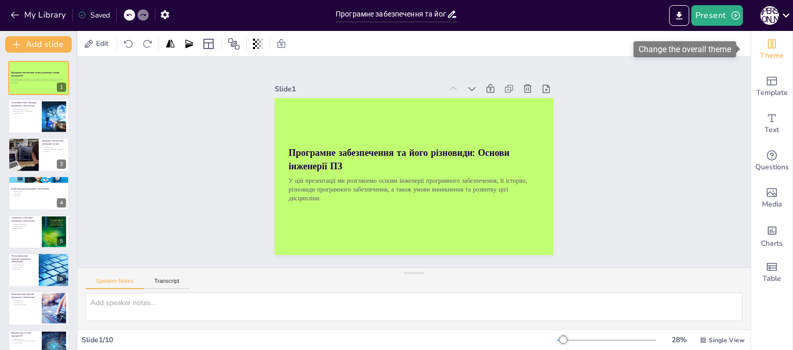
click at [769, 55] on span "Theme" at bounding box center [772, 55] width 24 height 11
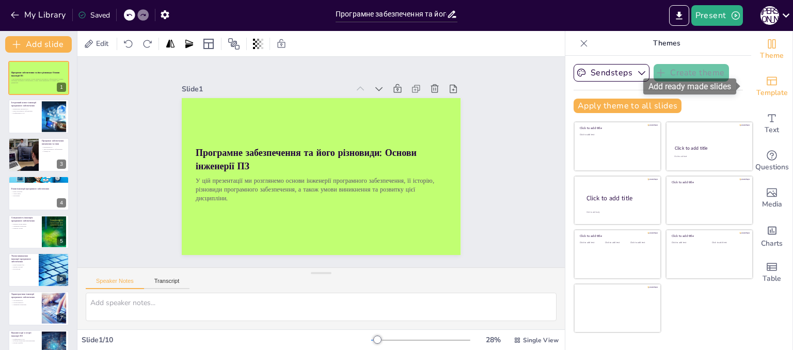
click at [766, 82] on icon "Add ready made slides" at bounding box center [772, 81] width 12 height 12
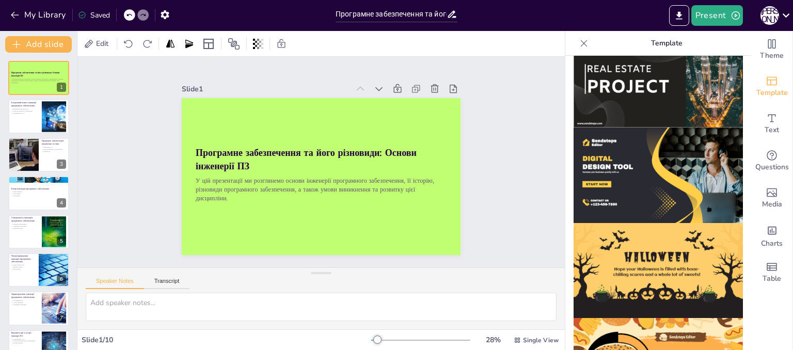
scroll to position [1016, 0]
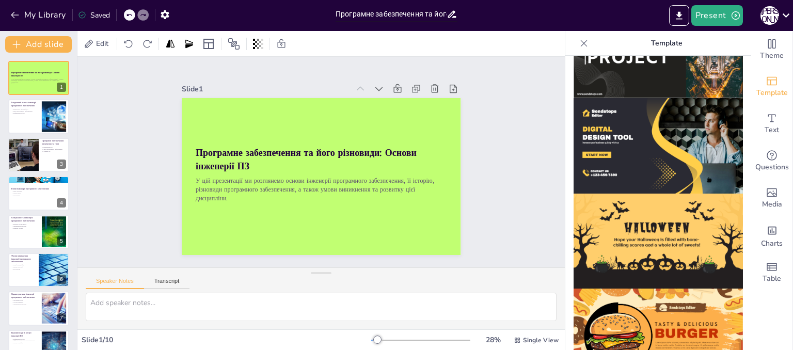
click at [579, 42] on icon at bounding box center [584, 43] width 10 height 10
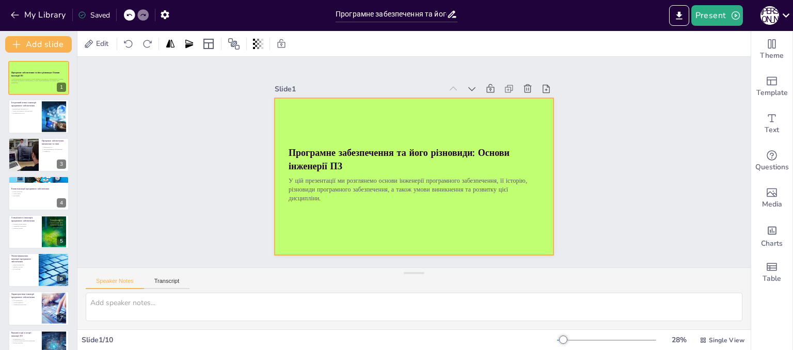
click at [456, 122] on div at bounding box center [414, 176] width 279 height 157
click at [474, 90] on icon at bounding box center [479, 95] width 11 height 11
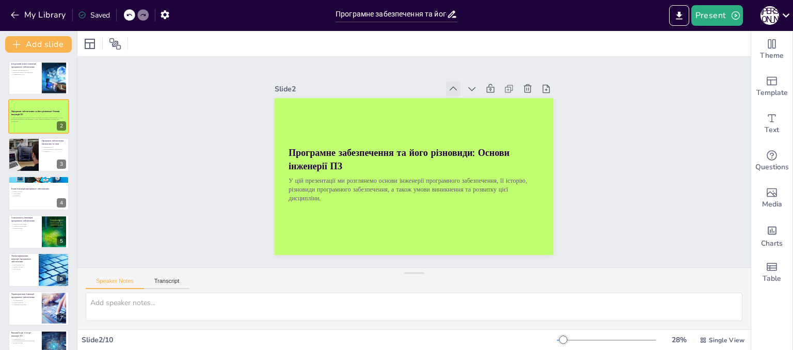
click at [473, 104] on icon at bounding box center [479, 110] width 13 height 13
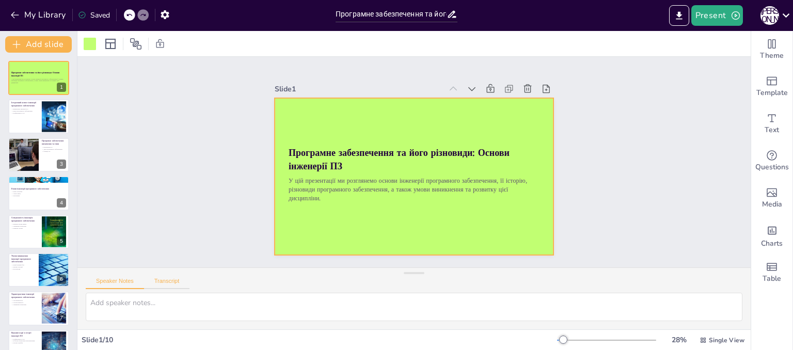
click at [172, 282] on button "Transcript" at bounding box center [167, 283] width 46 height 11
click at [701, 277] on button "[PERSON_NAME] - English ([GEOGRAPHIC_DATA]) (en-US)" at bounding box center [666, 278] width 103 height 17
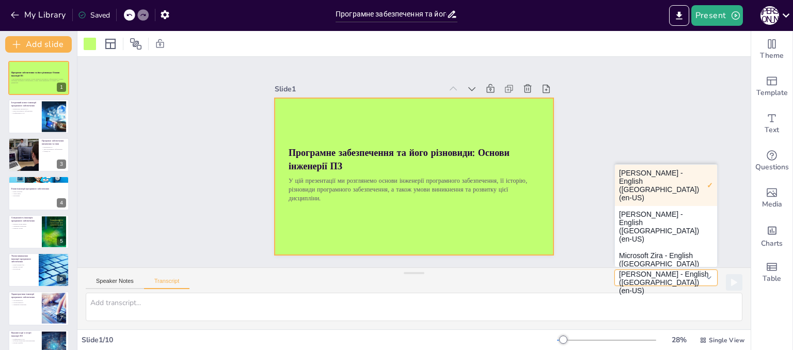
click at [701, 277] on button "[PERSON_NAME] - English ([GEOGRAPHIC_DATA]) (en-US)" at bounding box center [666, 278] width 103 height 17
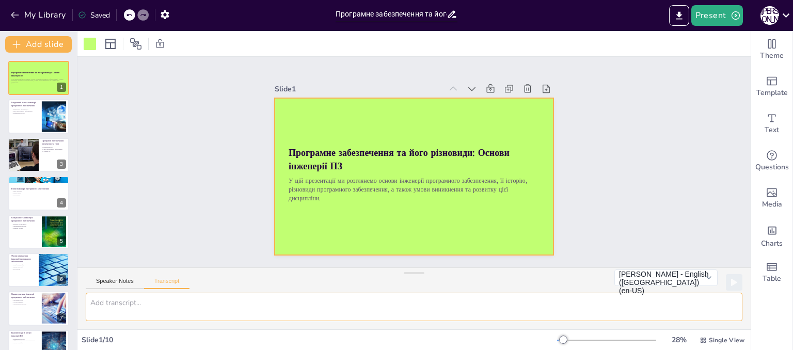
click at [287, 299] on textarea at bounding box center [414, 307] width 657 height 28
click at [102, 278] on button "Speaker Notes" at bounding box center [115, 283] width 58 height 11
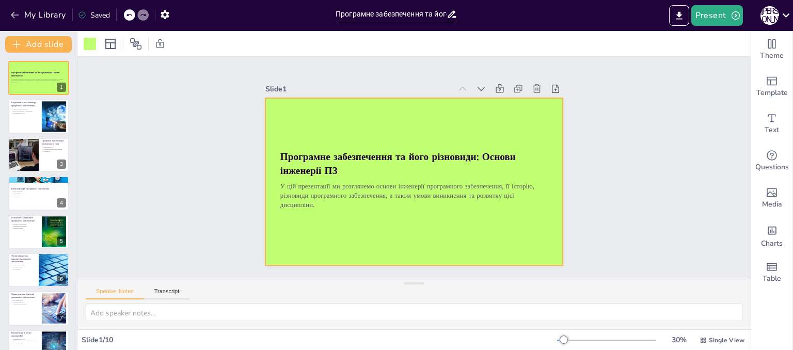
drag, startPoint x: 409, startPoint y: 273, endPoint x: 414, endPoint y: 307, distance: 35.1
click at [414, 307] on div "Speaker Notes Transcript" at bounding box center [414, 304] width 674 height 52
click at [709, 337] on span "Single View" at bounding box center [727, 340] width 36 height 8
click at [703, 318] on span "List View" at bounding box center [707, 318] width 54 height 10
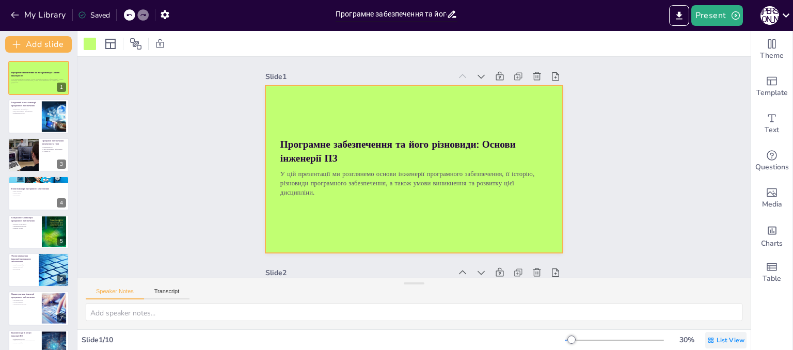
click at [708, 339] on div "List View" at bounding box center [726, 340] width 41 height 17
click at [706, 298] on span "Single View" at bounding box center [710, 297] width 47 height 10
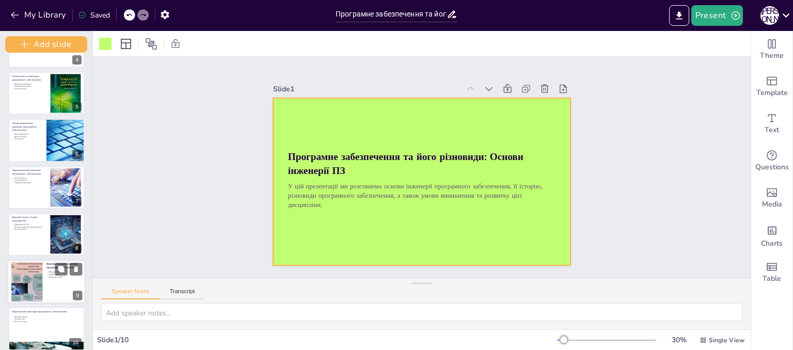
scroll to position [186, 0]
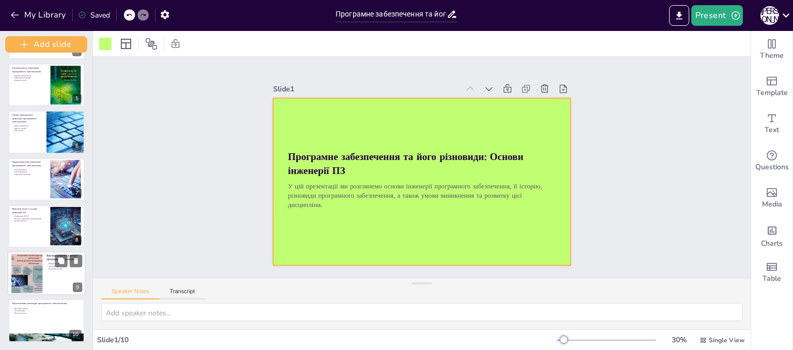
drag, startPoint x: 74, startPoint y: 73, endPoint x: 49, endPoint y: 262, distance: 190.2
click at [49, 262] on div "Add slide Програмне забезпечення та його різновиди: Основи інженерії ПЗ У цій п…" at bounding box center [46, 190] width 93 height 319
click at [33, 264] on div at bounding box center [27, 273] width 53 height 39
type textarea "Швидкість змін у технологіях є викликом для розробників, які повинні постійно о…"
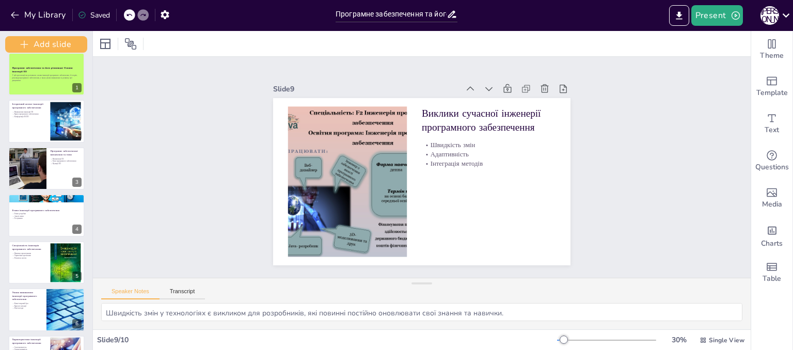
scroll to position [0, 0]
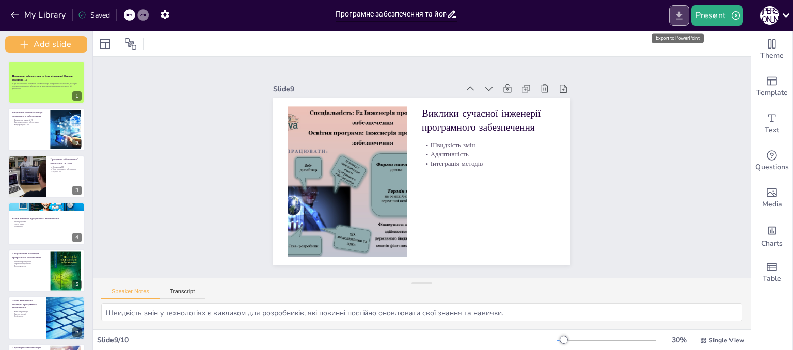
click at [686, 18] on button "Export to PowerPoint" at bounding box center [680, 15] width 20 height 21
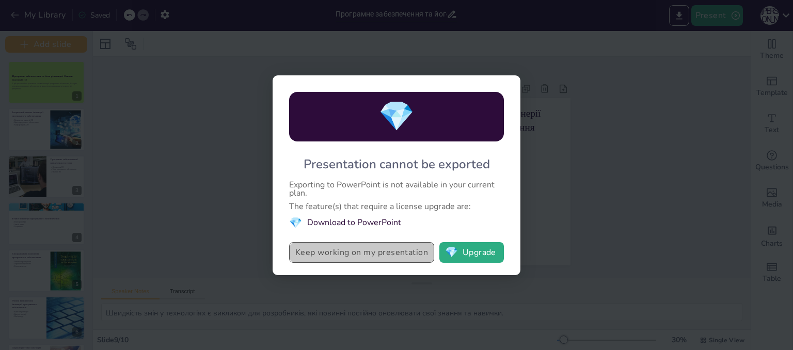
click at [355, 257] on button "Keep working on my presentation" at bounding box center [361, 252] width 145 height 21
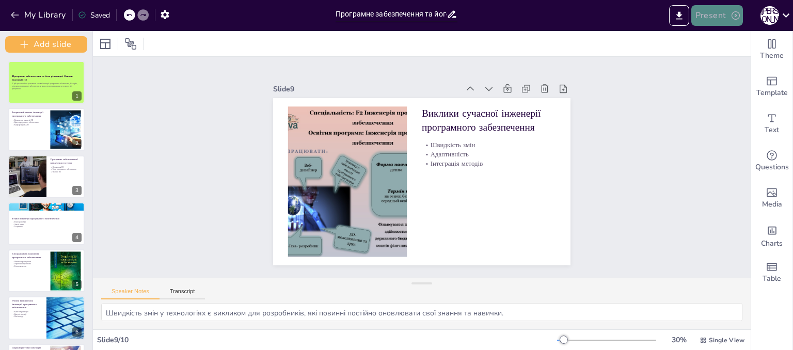
click at [719, 17] on button "Present" at bounding box center [718, 15] width 52 height 21
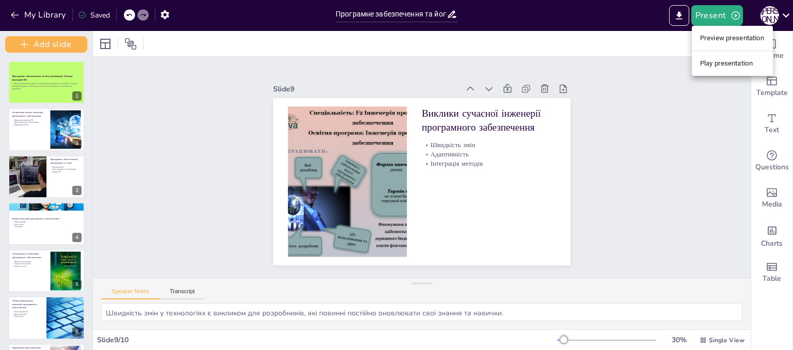
click at [166, 14] on div at bounding box center [396, 175] width 793 height 350
click at [166, 14] on icon "button" at bounding box center [165, 14] width 11 height 11
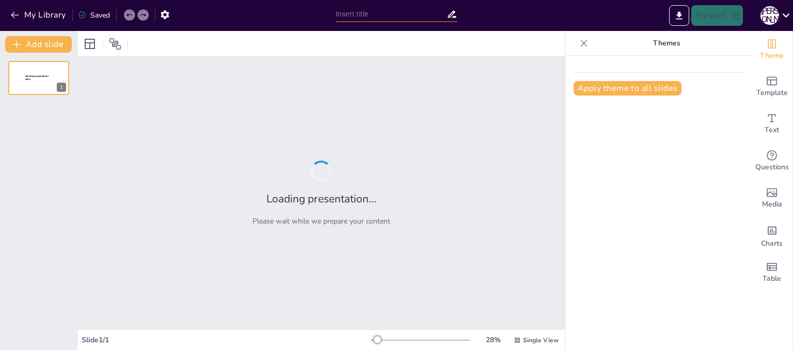
type input "Програмне забезпечення та його різновиди: Основи інженерії ПЗ"
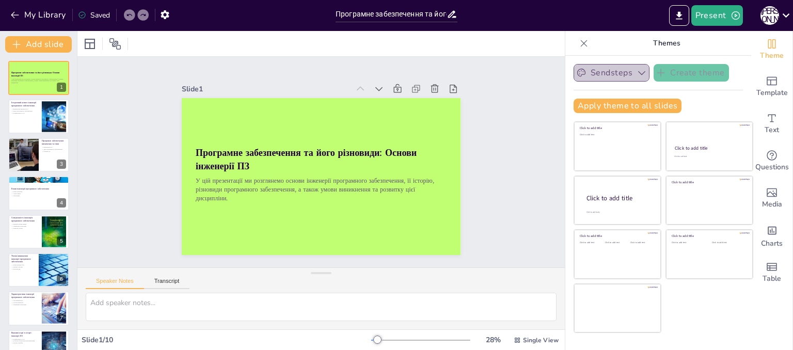
click at [620, 74] on button "Sendsteps" at bounding box center [612, 73] width 76 height 18
click at [196, 147] on strong "Програмне забезпечення та його різновиди: Основи інженерії ПЗ" at bounding box center [306, 160] width 221 height 26
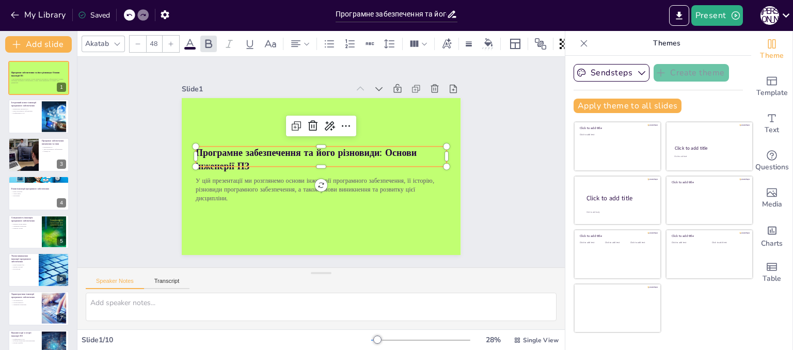
click at [195, 144] on strong "Програмне забезпечення та його різновиди: Основи інженерії ПЗ" at bounding box center [306, 152] width 223 height 36
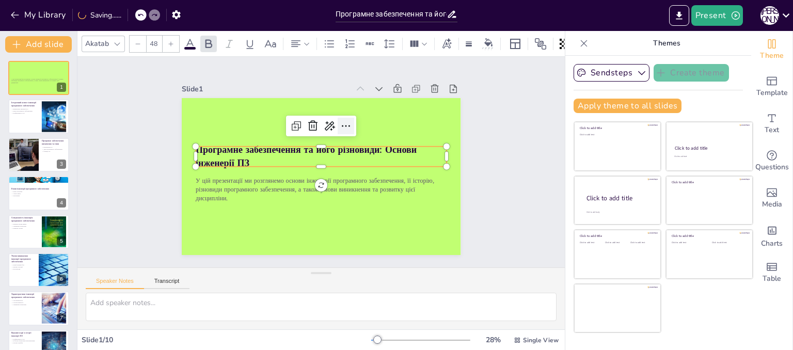
click at [343, 122] on icon at bounding box center [346, 126] width 12 height 12
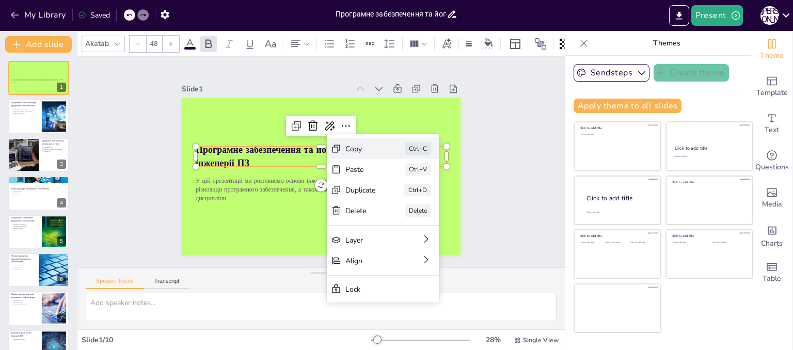
click at [398, 204] on div "Copy Ctrl+C" at bounding box center [455, 220] width 114 height 33
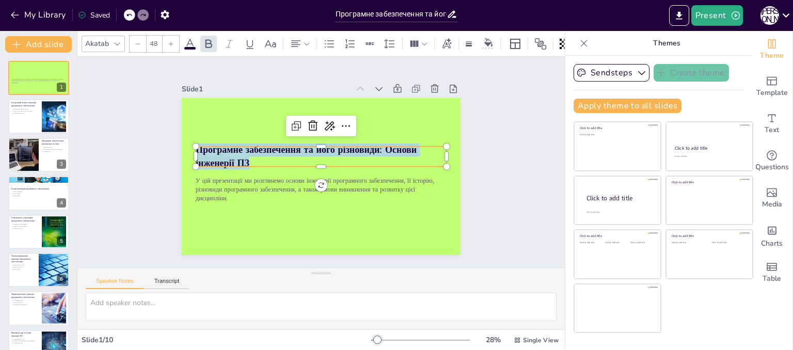
drag, startPoint x: 242, startPoint y: 159, endPoint x: 191, endPoint y: 144, distance: 53.4
click at [196, 144] on div "У цій презентації ми розглянемо основи інженерії програмного забезпечення, її і…" at bounding box center [334, 155] width 276 height 320
copy strong "Програмне забезпечення та його різновиди: Основи інженерії ПЗ"
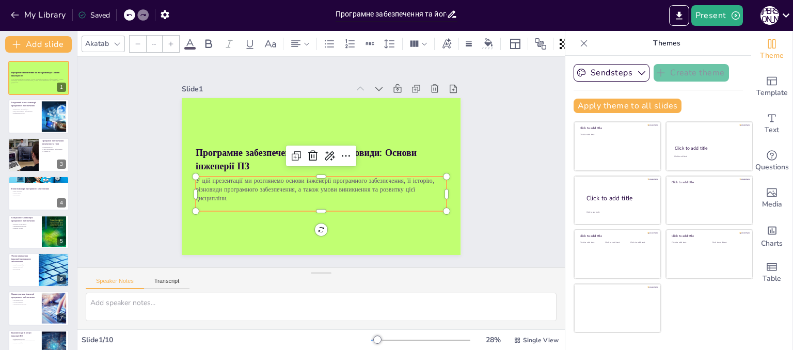
type input "32"
click at [196, 178] on p "У цій презентації ми розглянемо основи інженерії програмного забезпечення, її і…" at bounding box center [321, 190] width 251 height 26
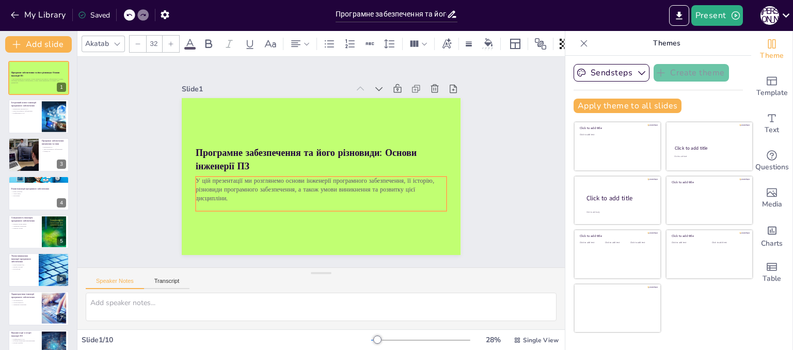
click at [196, 178] on p "У цій презентації ми розглянемо основи інженерії програмного забезпечення, її і…" at bounding box center [321, 190] width 251 height 26
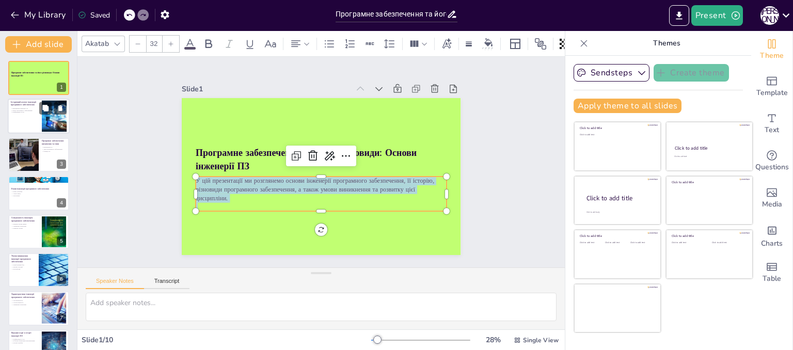
click at [23, 108] on p "Виникнення інженерії ПЗ" at bounding box center [25, 109] width 28 height 2
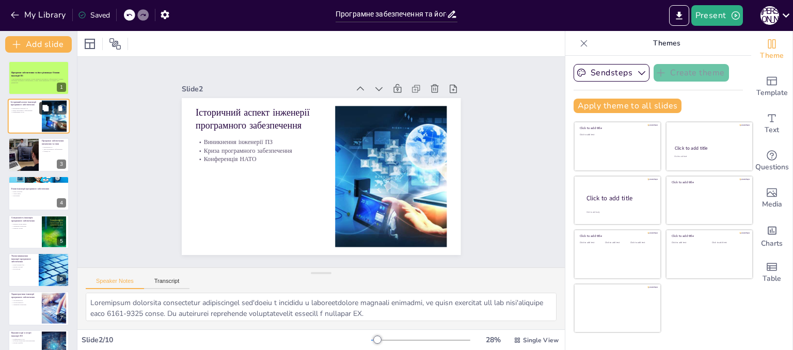
click at [46, 110] on icon at bounding box center [45, 108] width 6 height 6
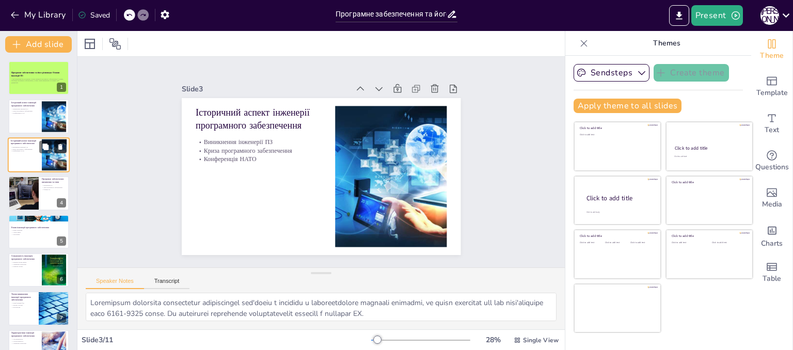
click at [60, 145] on icon at bounding box center [60, 146] width 7 height 7
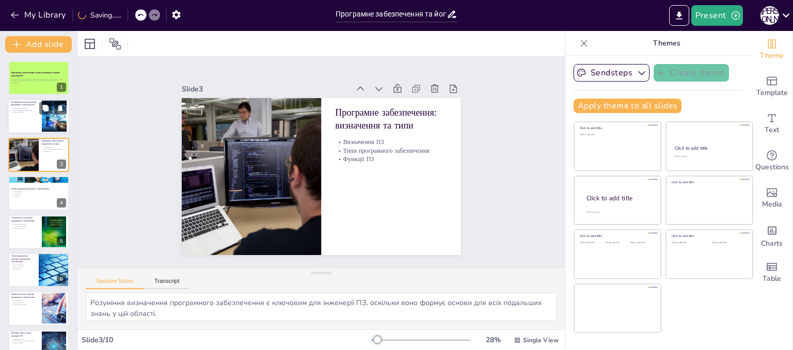
click at [27, 116] on div at bounding box center [39, 116] width 62 height 35
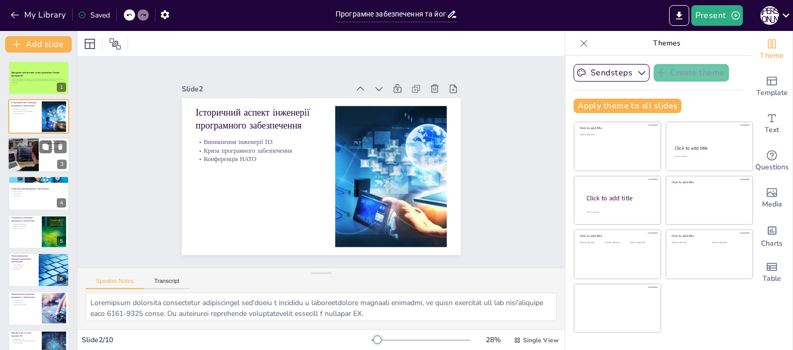
click at [22, 157] on div at bounding box center [23, 154] width 53 height 35
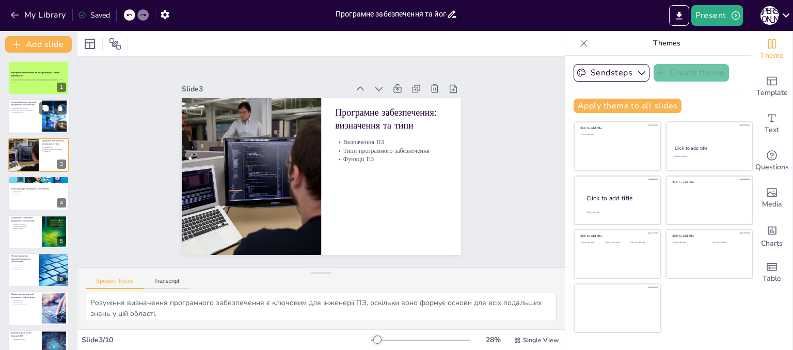
click at [29, 115] on div at bounding box center [39, 116] width 62 height 35
type textarea "Loremipsum dolorsita consectetur adipiscingel sed'doeiu t incididu u laboreetdo…"
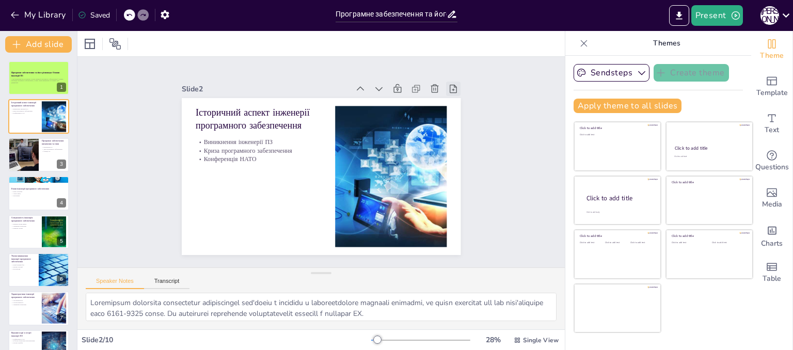
click at [455, 98] on icon at bounding box center [460, 103] width 11 height 11
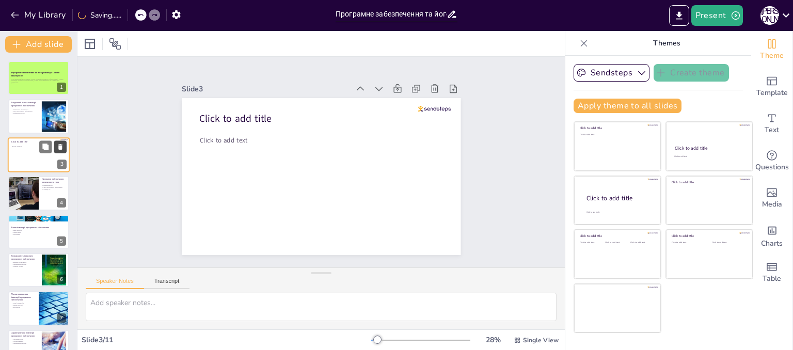
click at [58, 150] on icon at bounding box center [60, 146] width 7 height 7
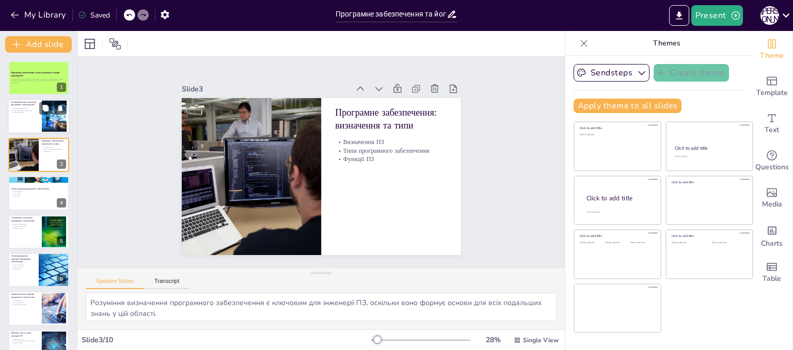
click at [28, 124] on div at bounding box center [39, 116] width 62 height 35
type textarea "Loremipsum dolorsita consectetur adipiscingel sed'doeiu t incididu u laboreetdo…"
